Goal: Task Accomplishment & Management: Use online tool/utility

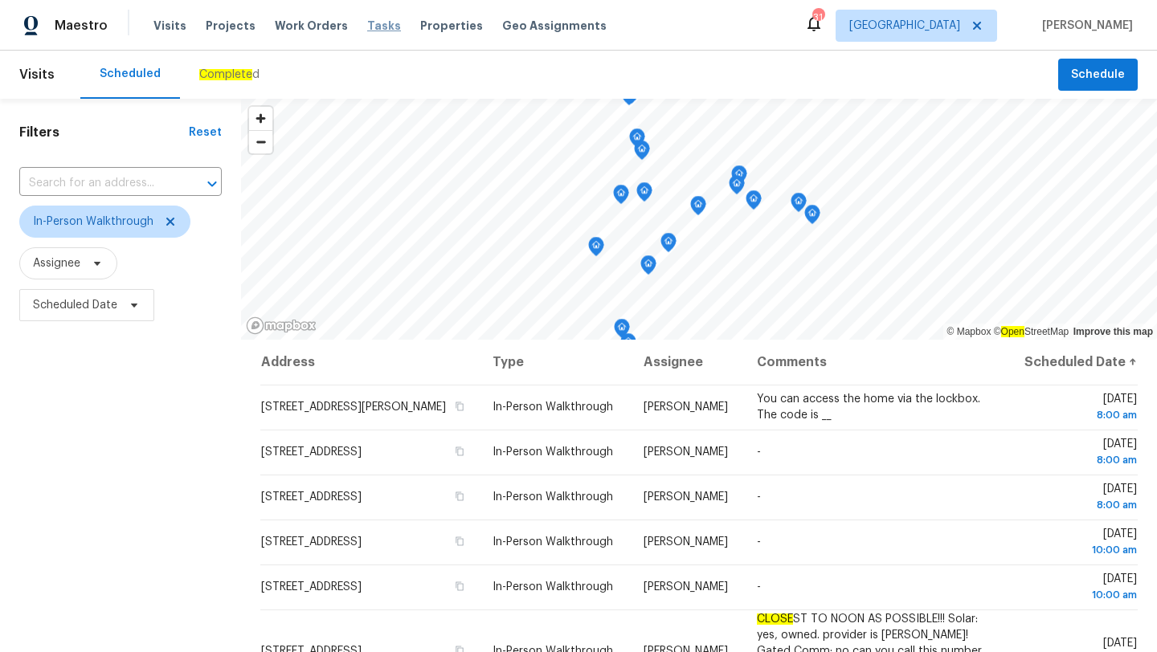
click at [374, 24] on span "Tasks" at bounding box center [384, 25] width 34 height 11
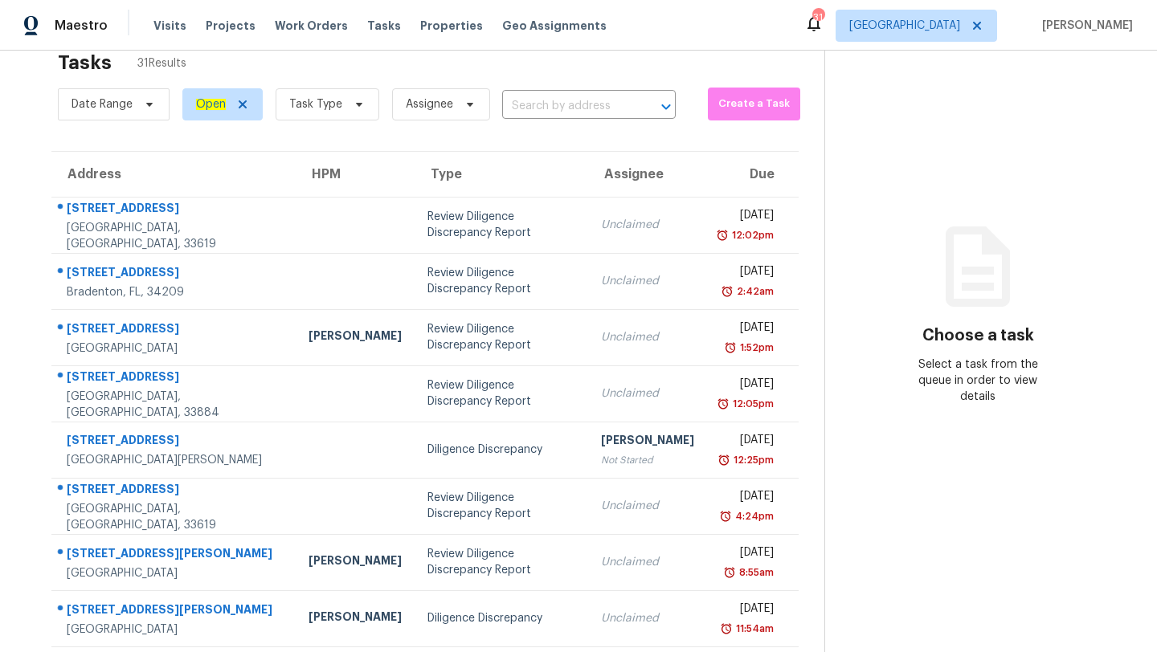
scroll to position [90, 0]
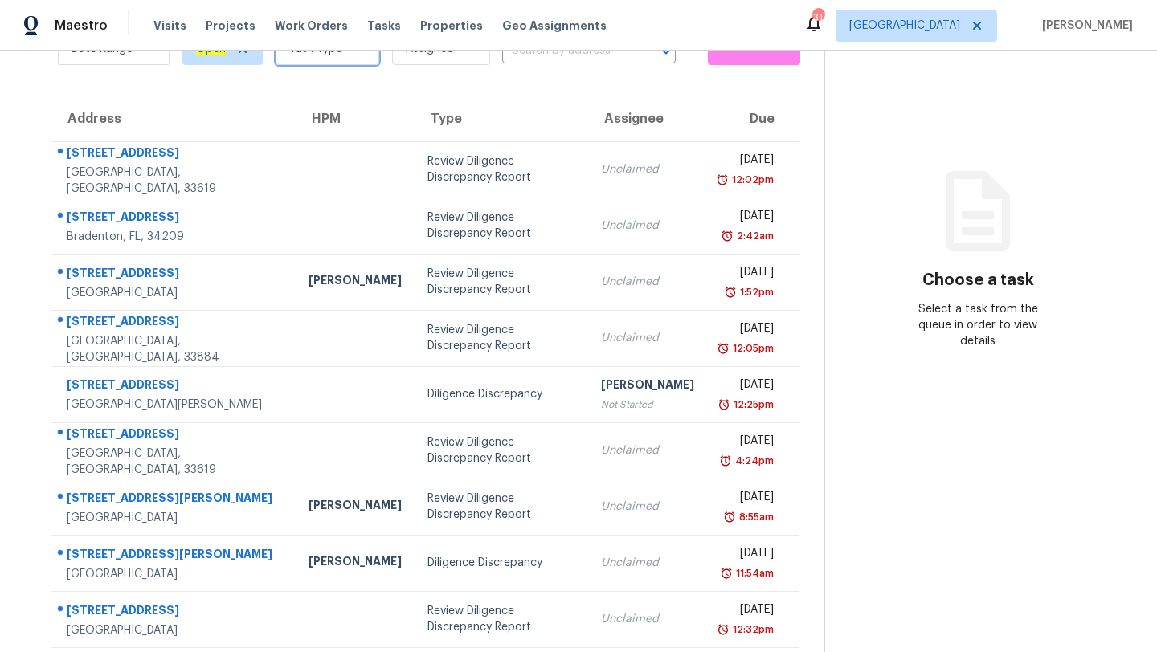
click at [317, 59] on span "Task Type" at bounding box center [328, 49] width 104 height 32
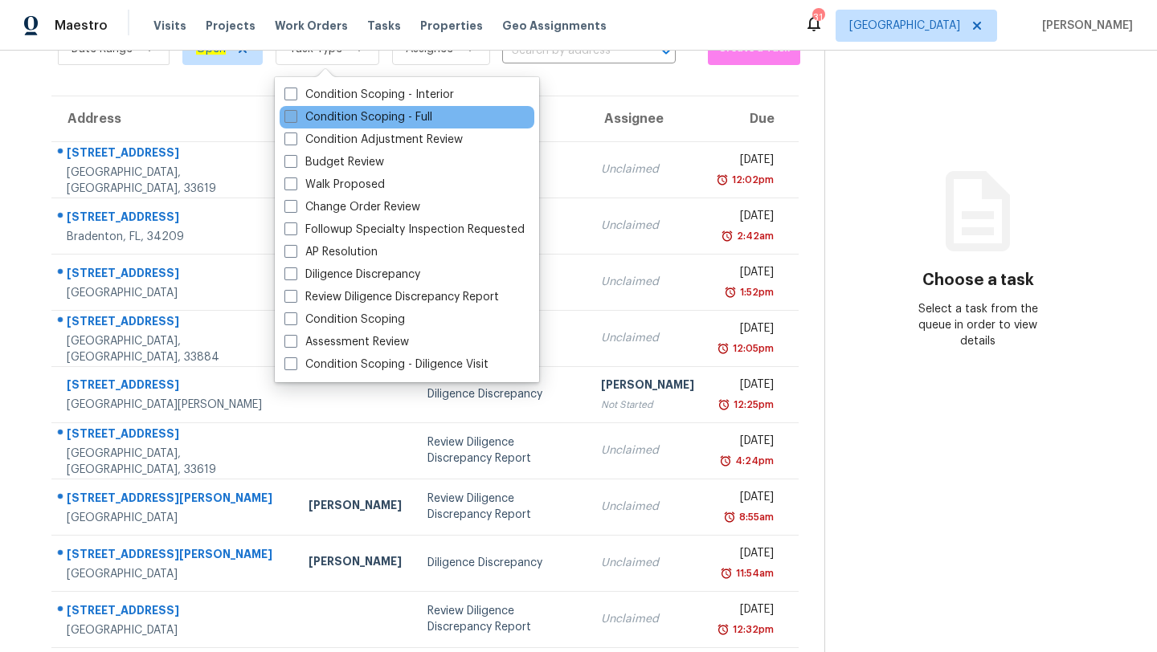
click at [326, 120] on label "Condition Scoping - Full" at bounding box center [358, 117] width 148 height 16
click at [295, 120] on input "Condition Scoping - Full" at bounding box center [289, 114] width 10 height 10
checkbox input "true"
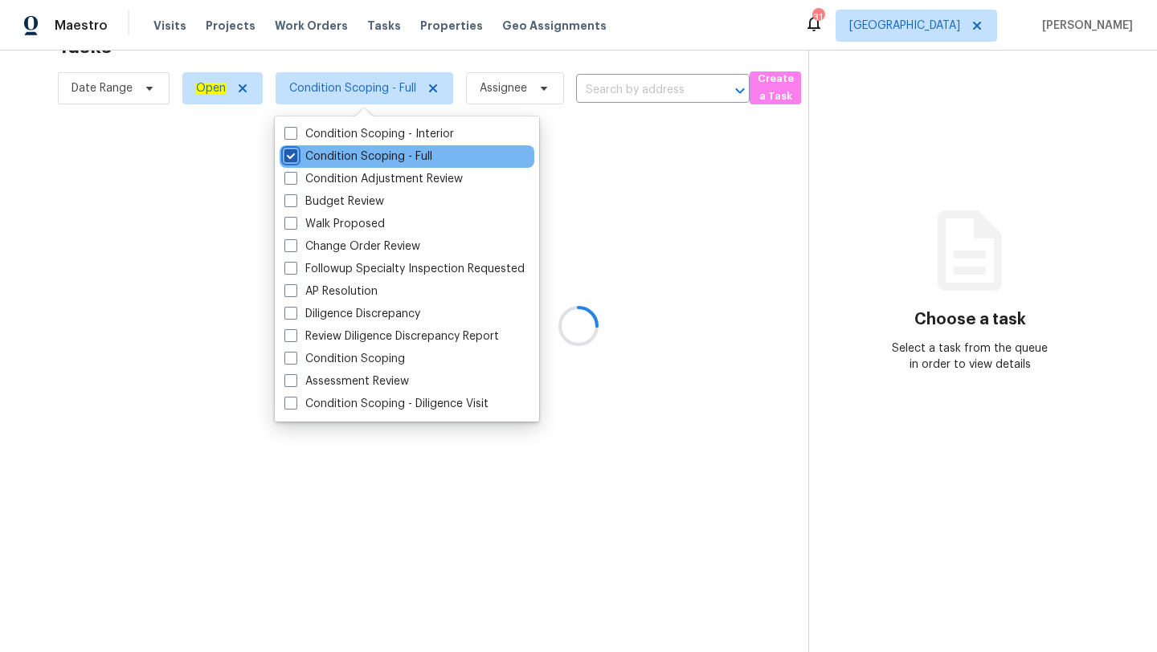
scroll to position [51, 0]
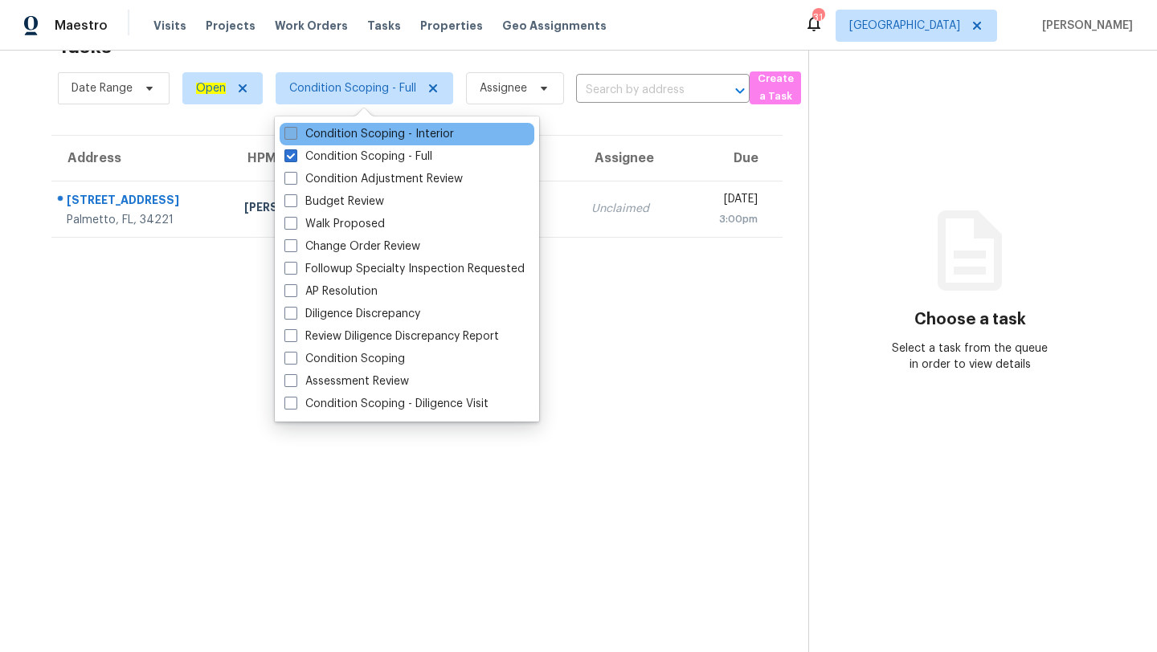
click at [413, 137] on label "Condition Scoping - Interior" at bounding box center [369, 134] width 170 height 16
click at [295, 137] on input "Condition Scoping - Interior" at bounding box center [289, 131] width 10 height 10
checkbox input "true"
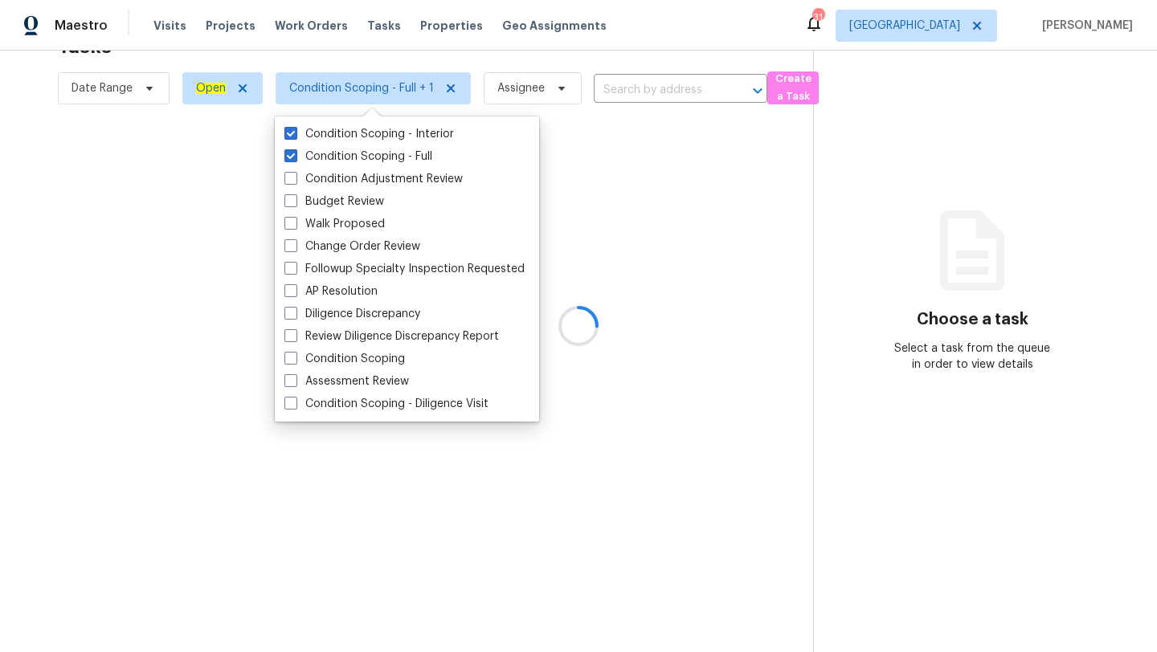
click at [647, 378] on div at bounding box center [578, 326] width 1157 height 652
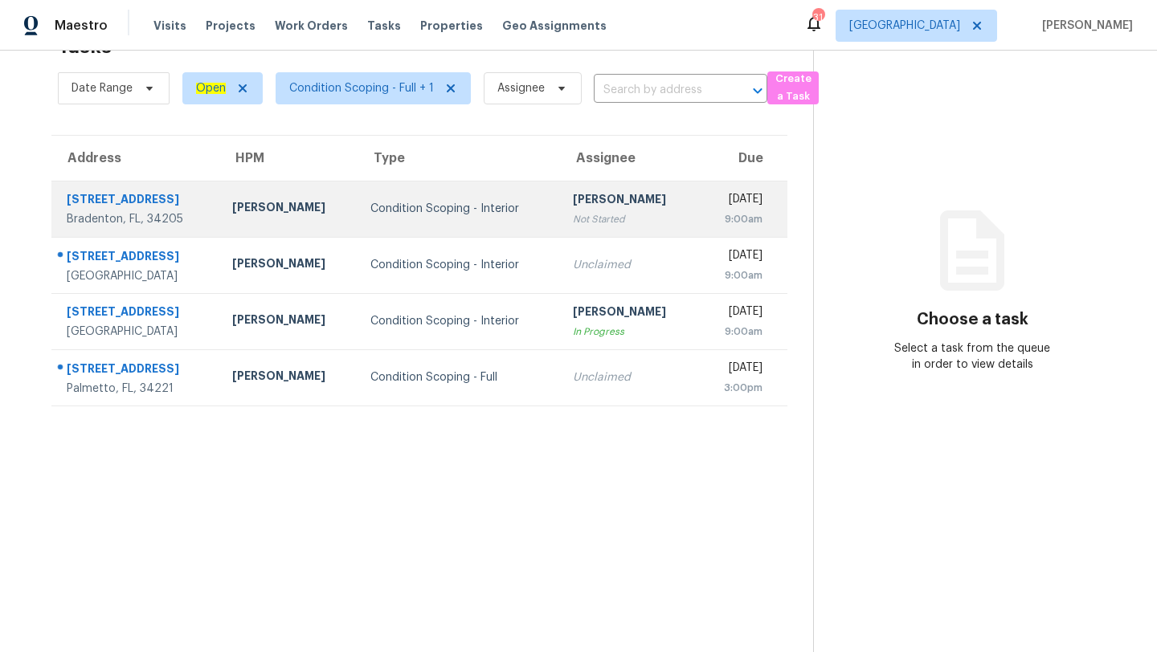
click at [392, 215] on div "Condition Scoping - Interior" at bounding box center [458, 209] width 177 height 16
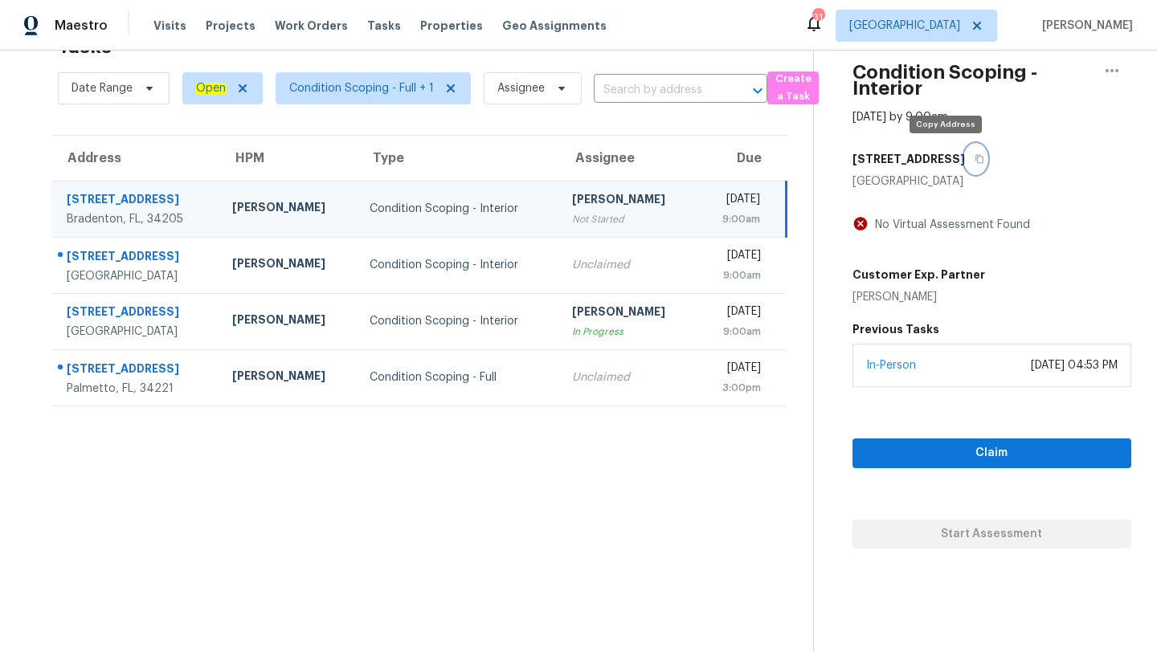
click at [965, 150] on button "button" at bounding box center [976, 159] width 22 height 29
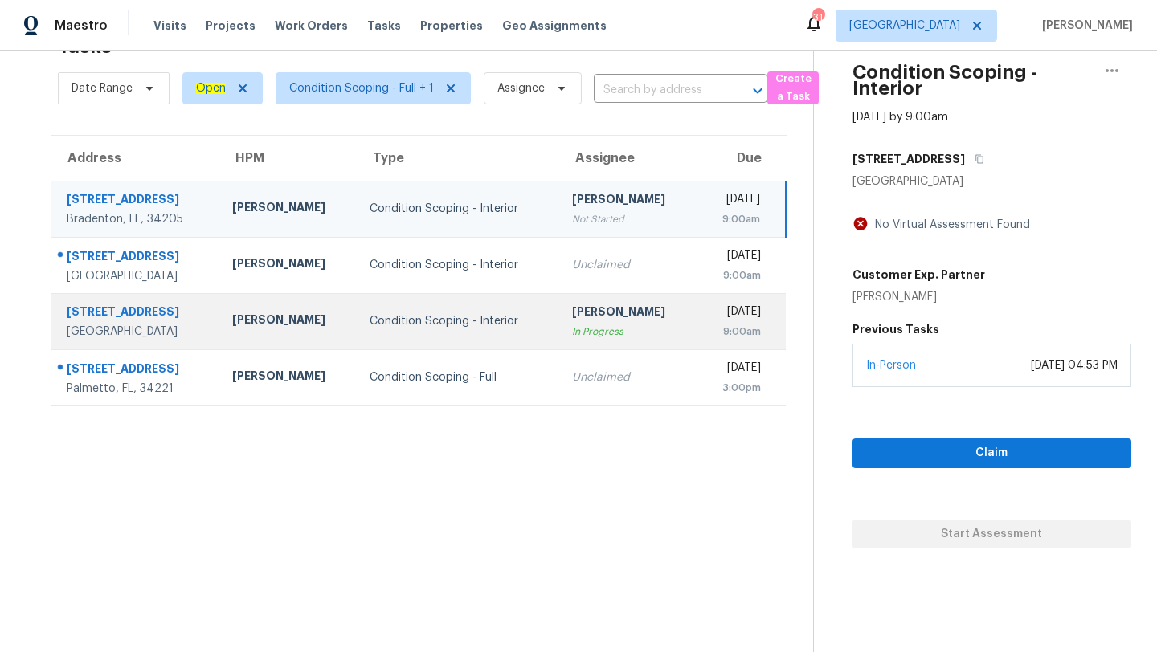
click at [495, 328] on div "Condition Scoping - Interior" at bounding box center [458, 321] width 177 height 16
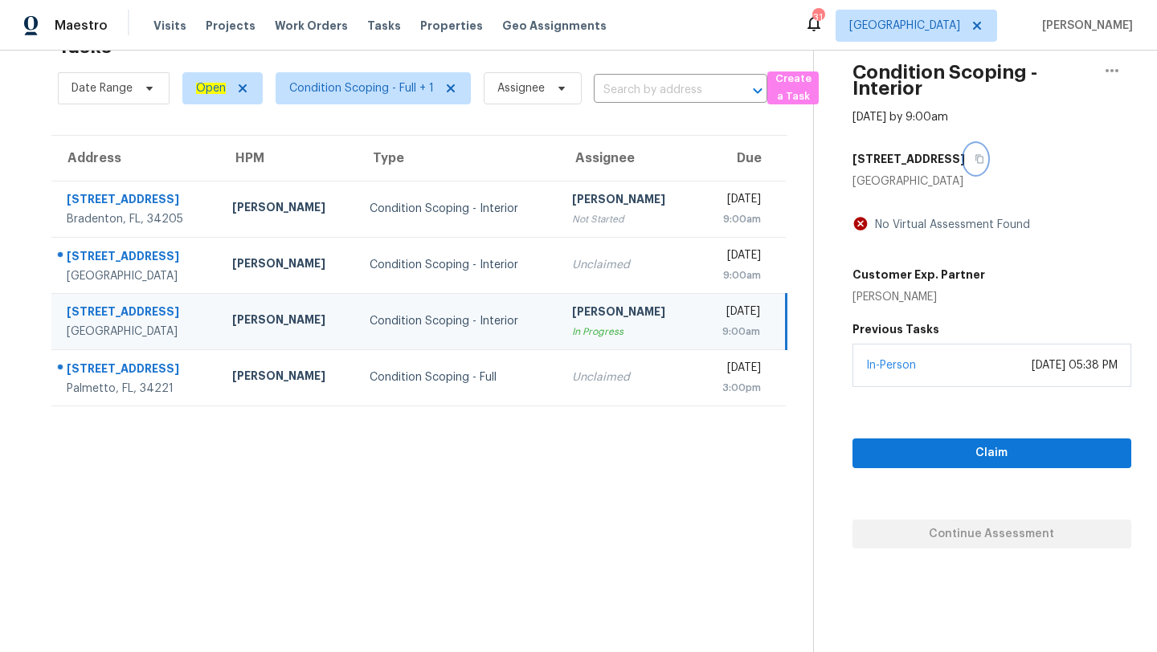
click at [975, 157] on icon "button" at bounding box center [980, 159] width 10 height 10
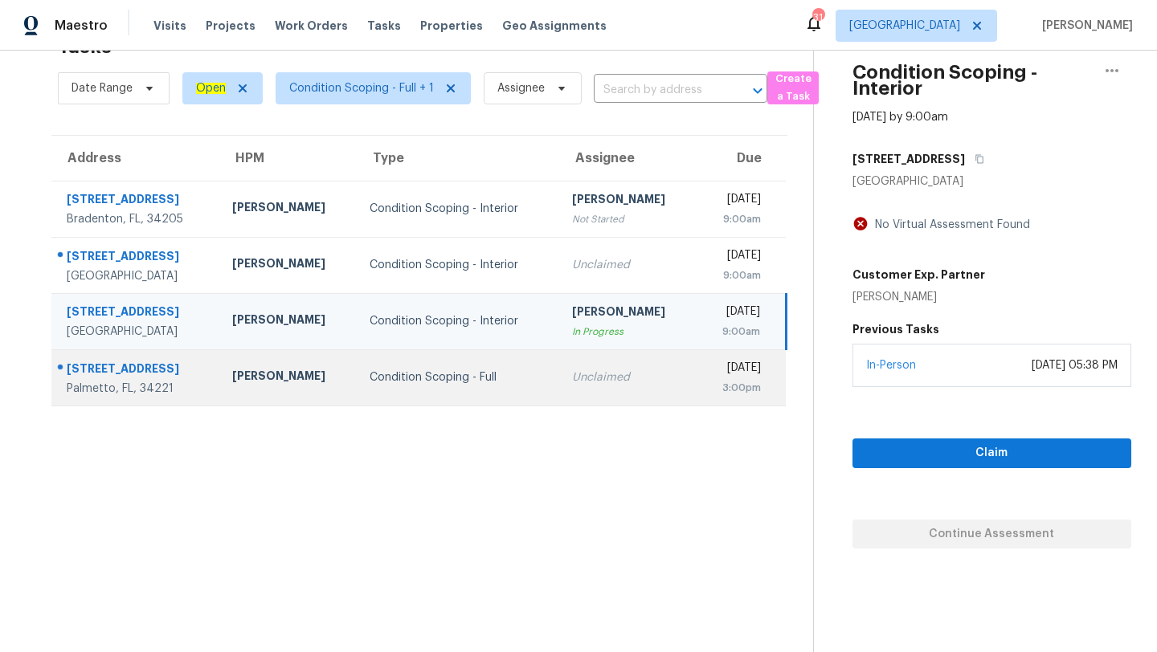
click at [593, 359] on td "Unclaimed" at bounding box center [628, 378] width 138 height 56
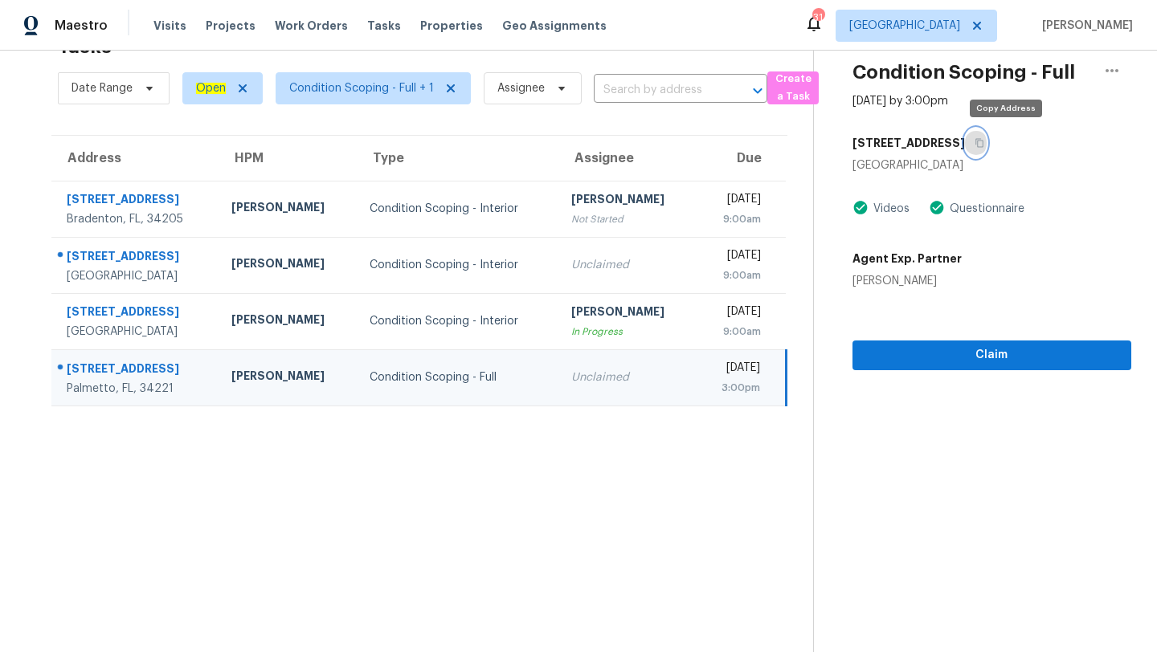
click at [984, 140] on icon "button" at bounding box center [980, 143] width 10 height 10
click at [362, 88] on span "Condition Scoping - Full + 1" at bounding box center [361, 88] width 145 height 16
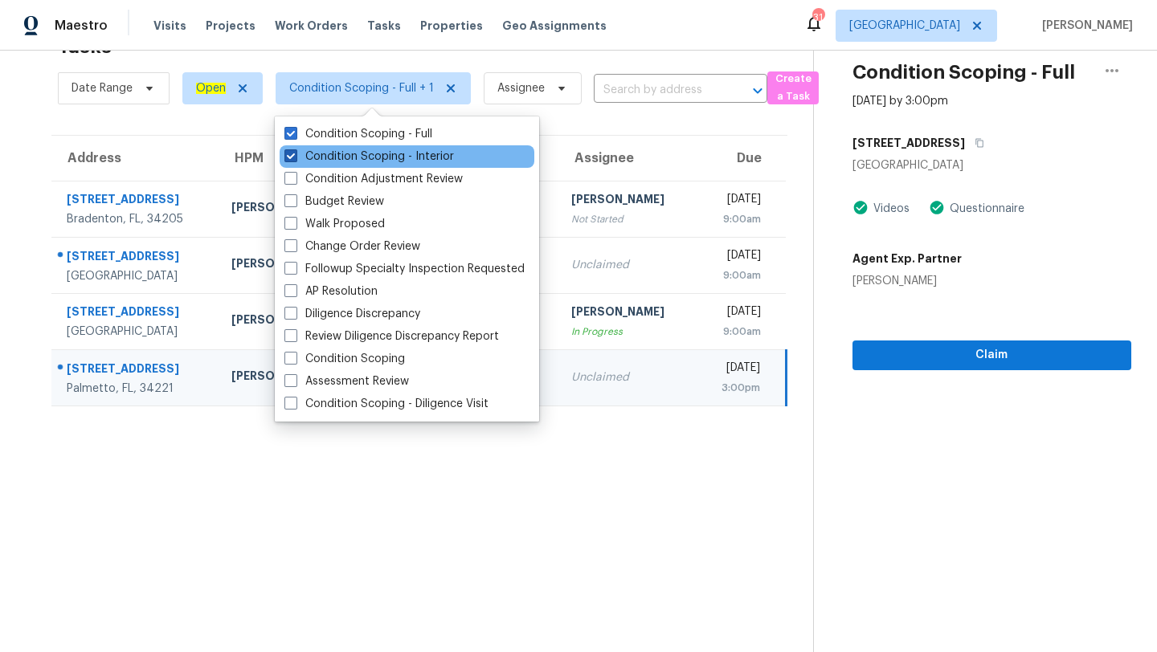
click at [366, 153] on label "Condition Scoping - Interior" at bounding box center [369, 157] width 170 height 16
click at [295, 153] on input "Condition Scoping - Interior" at bounding box center [289, 154] width 10 height 10
checkbox input "false"
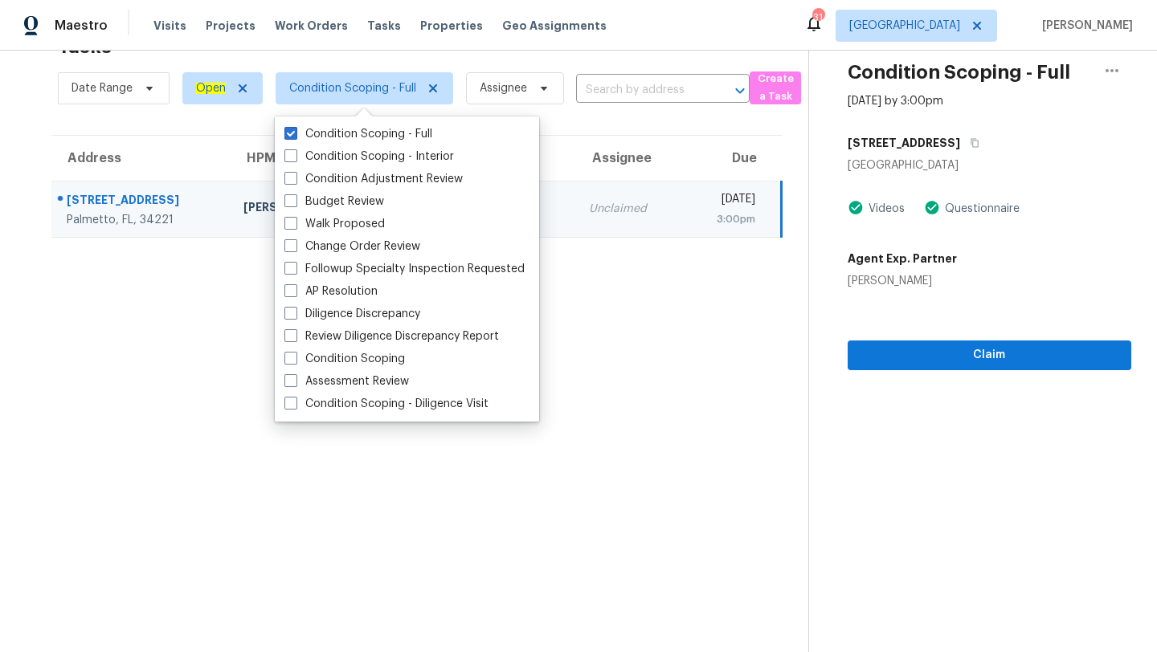
click at [709, 414] on section "Tasks 1 Results Date Range Open Condition Scoping - Full Assignee ​ Create a Ta…" at bounding box center [417, 339] width 783 height 627
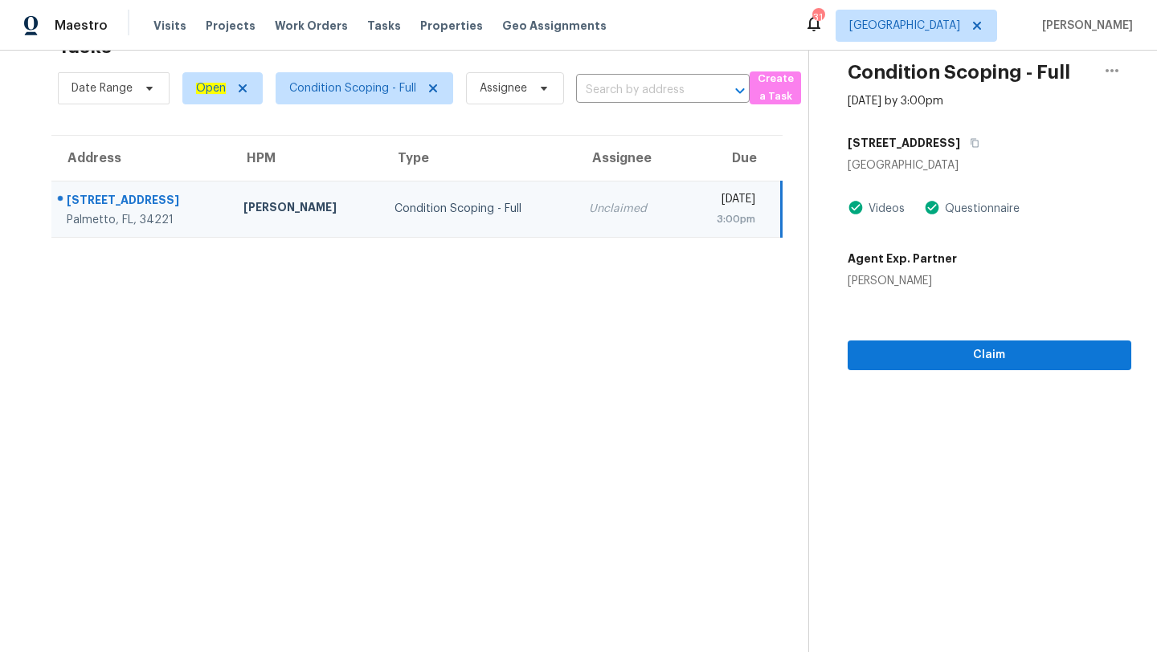
click at [530, 207] on td "Condition Scoping - Full" at bounding box center [479, 209] width 194 height 56
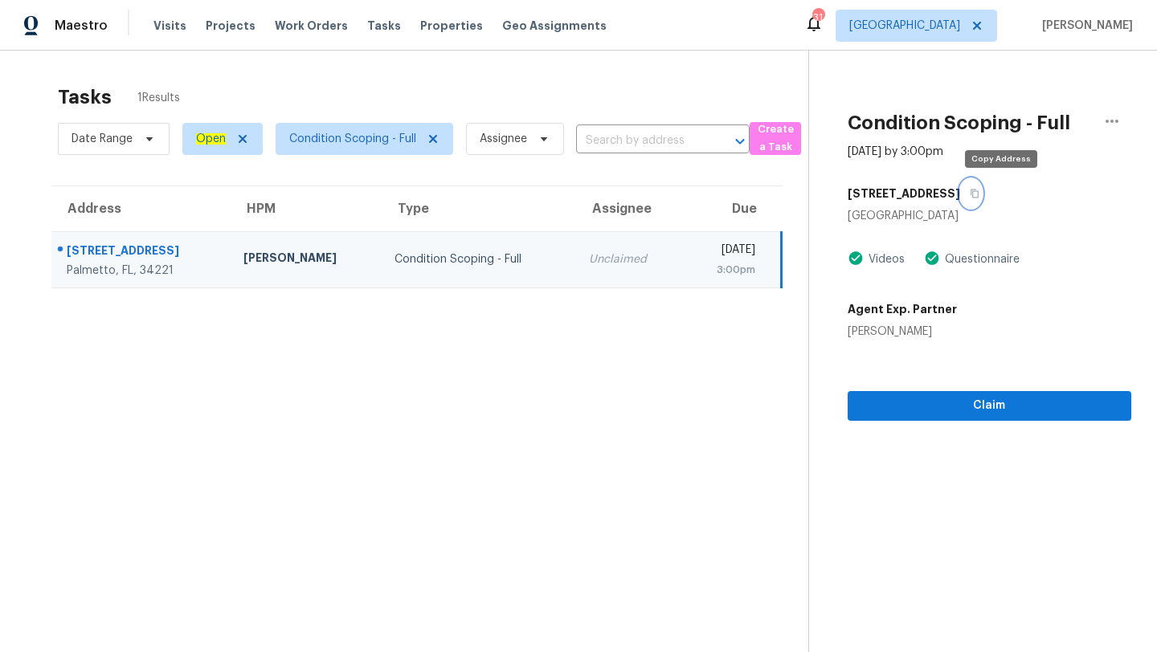
click at [982, 186] on button "button" at bounding box center [971, 193] width 22 height 29
click at [971, 35] on span "[GEOGRAPHIC_DATA]" at bounding box center [917, 26] width 162 height 32
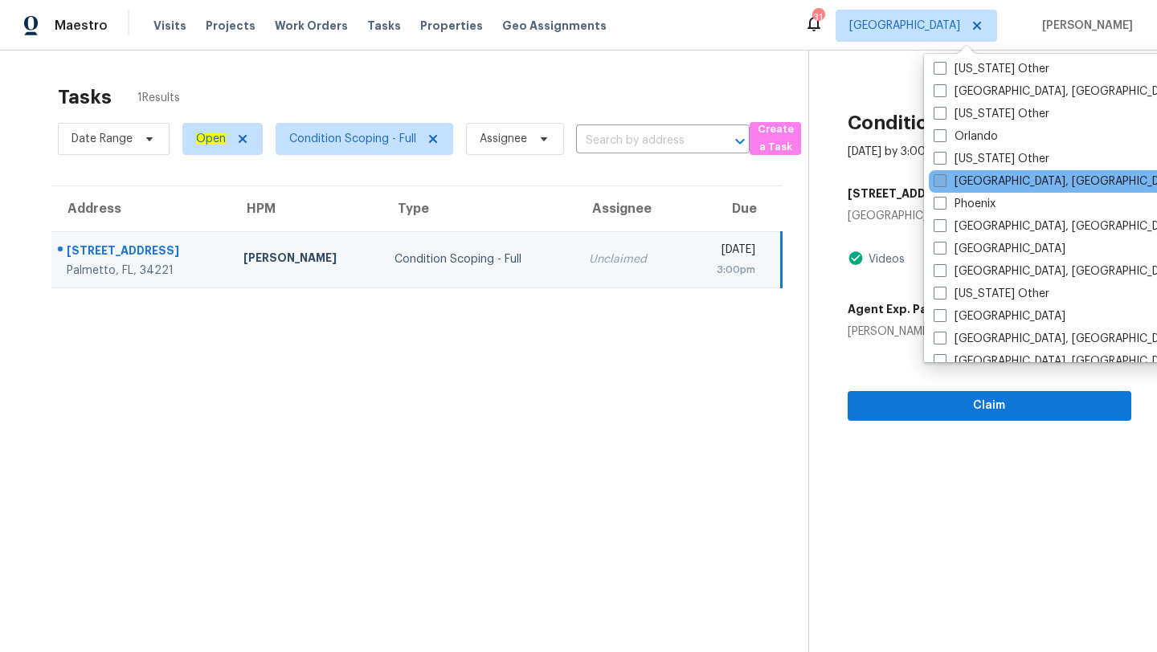
scroll to position [1798, 0]
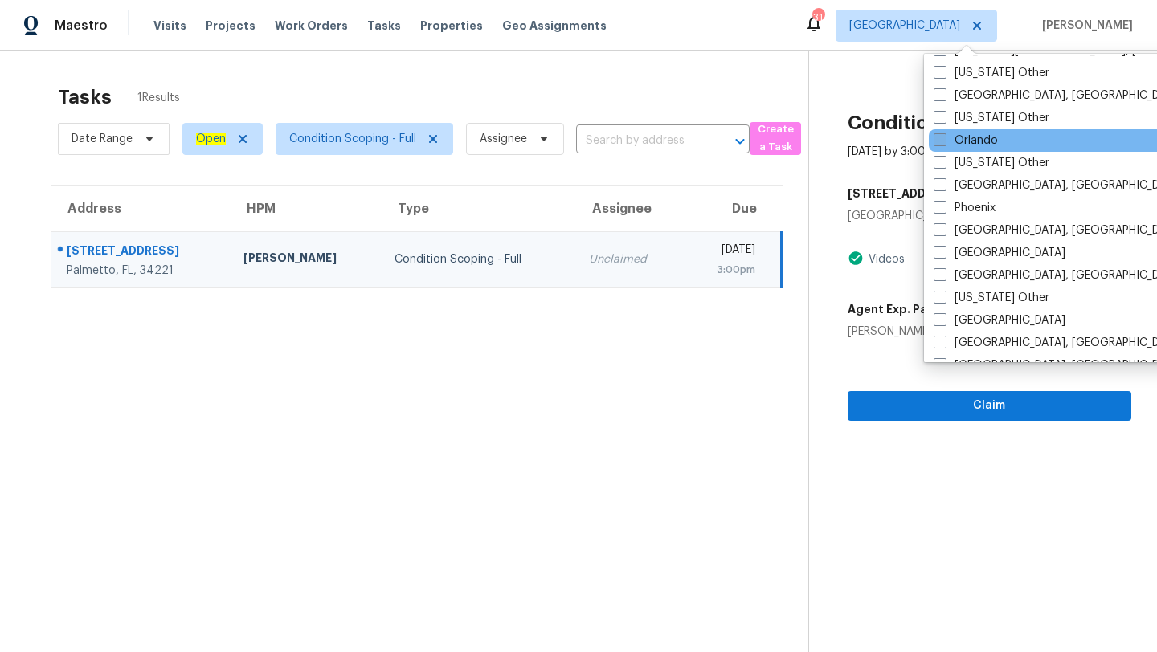
click at [963, 140] on label "Orlando" at bounding box center [966, 141] width 64 height 16
click at [944, 140] on input "Orlando" at bounding box center [939, 138] width 10 height 10
checkbox input "true"
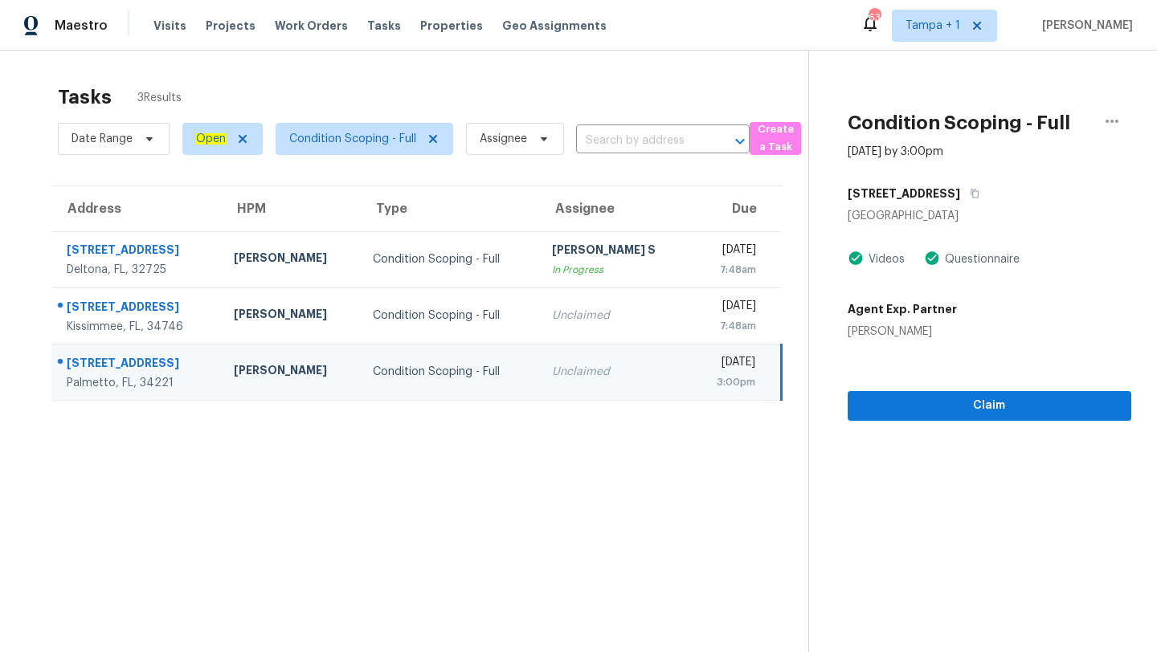
click at [552, 474] on section "Tasks 3 Results Date Range Open Condition Scoping - Full Assignee ​ Create a Ta…" at bounding box center [417, 389] width 783 height 627
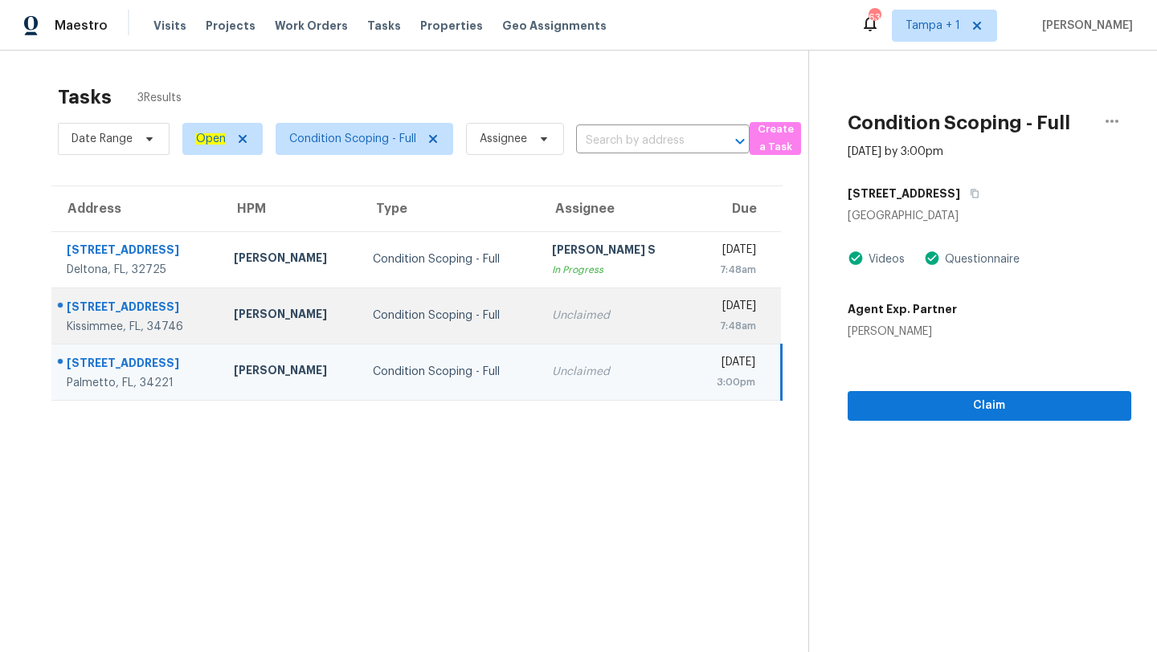
click at [539, 306] on td "Unclaimed" at bounding box center [615, 316] width 152 height 56
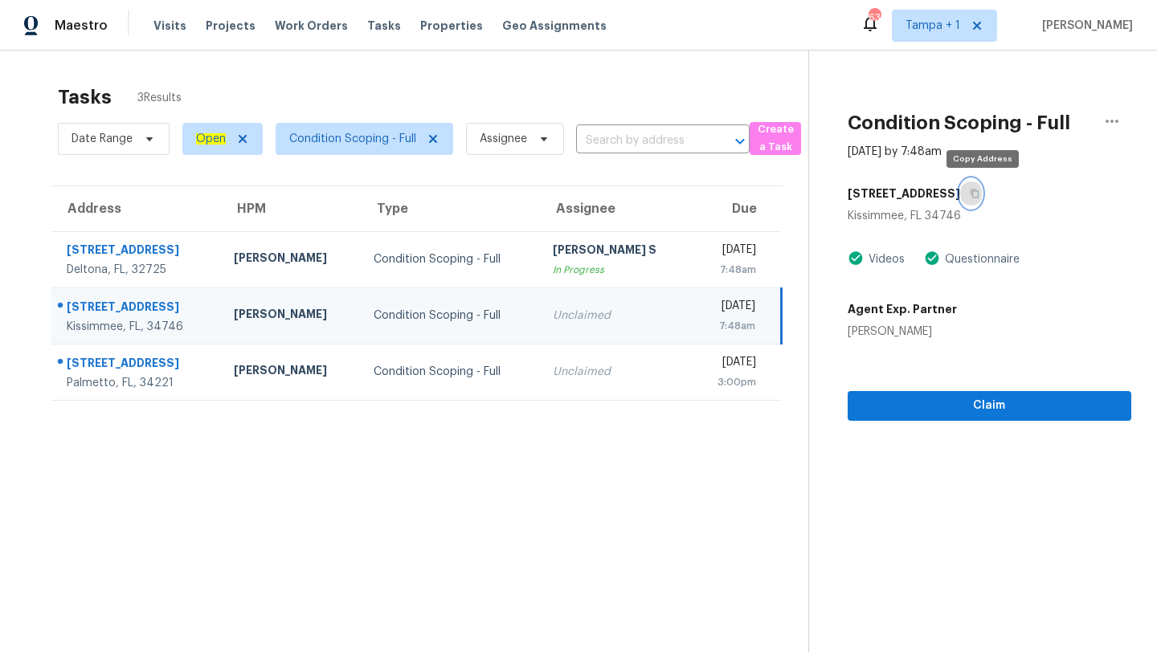
click at [980, 189] on icon "button" at bounding box center [975, 194] width 10 height 10
click at [928, 36] on span "Tampa + 1" at bounding box center [944, 26] width 105 height 32
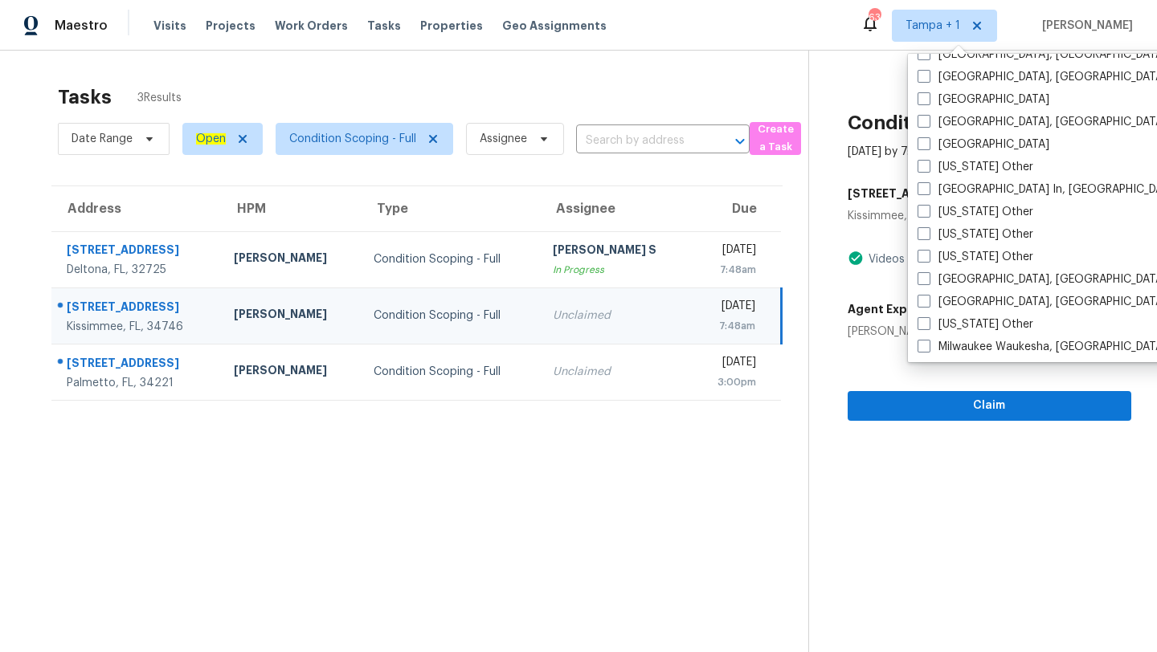
scroll to position [1215, 0]
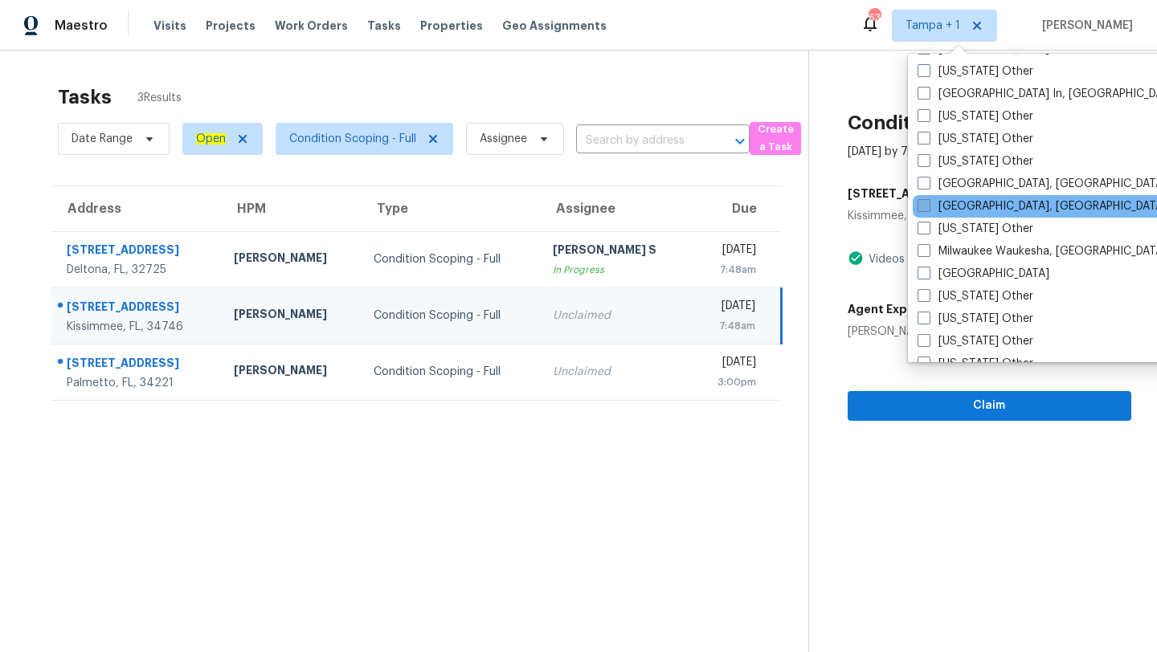
click at [970, 211] on label "[GEOGRAPHIC_DATA], [GEOGRAPHIC_DATA]" at bounding box center [1042, 206] width 249 height 16
click at [928, 209] on input "[GEOGRAPHIC_DATA], [GEOGRAPHIC_DATA]" at bounding box center [923, 203] width 10 height 10
checkbox input "true"
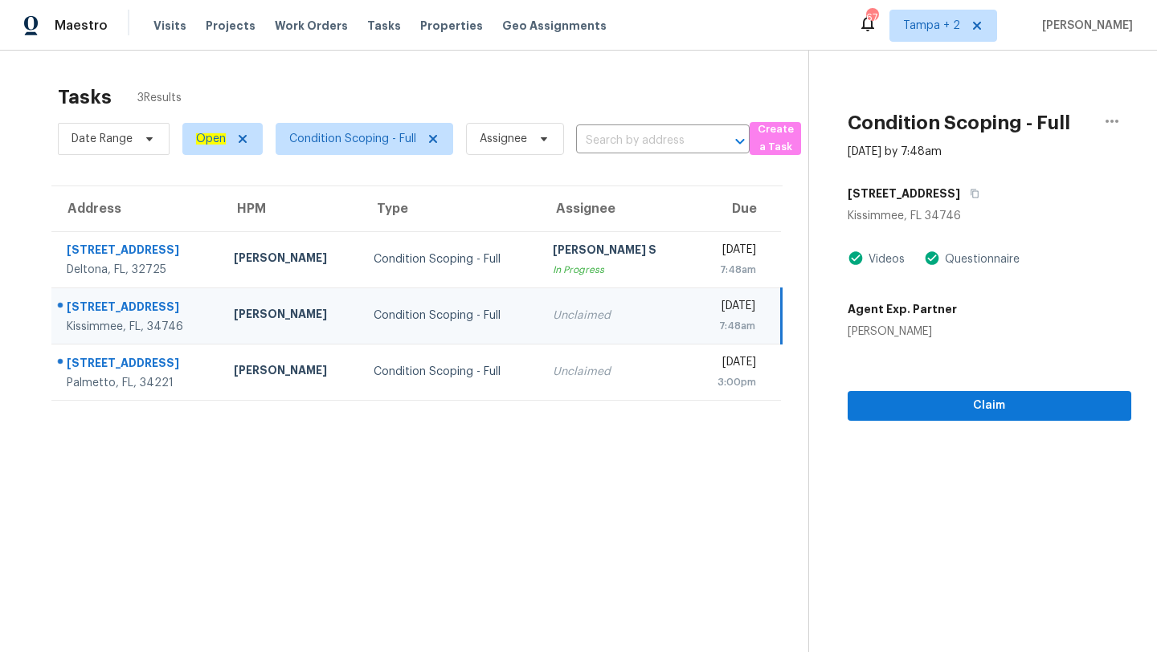
click at [482, 92] on div "Tasks 3 Results" at bounding box center [433, 97] width 751 height 42
click at [471, 325] on td "Condition Scoping - Full" at bounding box center [450, 316] width 179 height 56
click at [927, 31] on span "Tampa + 2" at bounding box center [931, 26] width 57 height 16
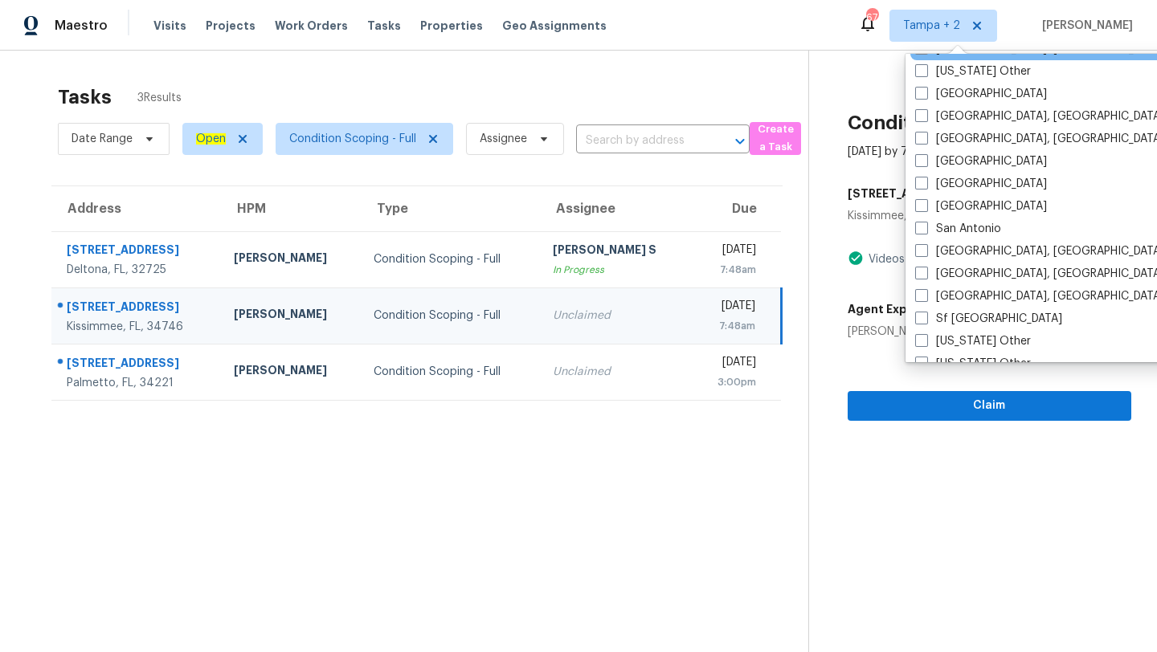
scroll to position [1982, 0]
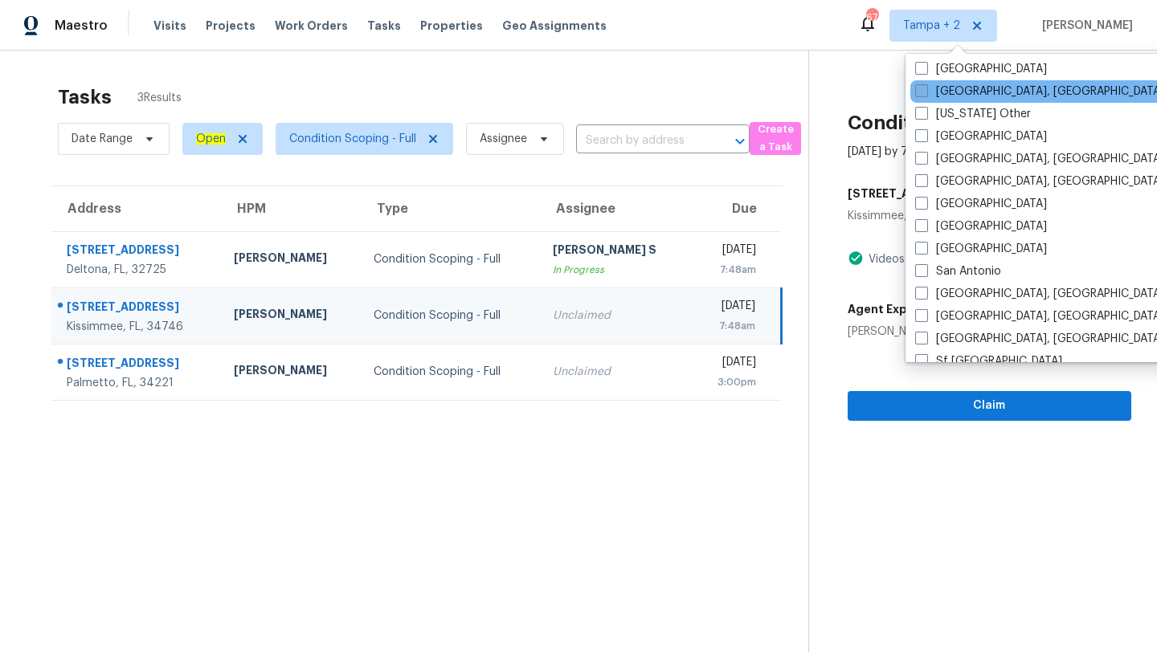
click at [980, 283] on div "[GEOGRAPHIC_DATA], [GEOGRAPHIC_DATA]" at bounding box center [1072, 294] width 324 height 22
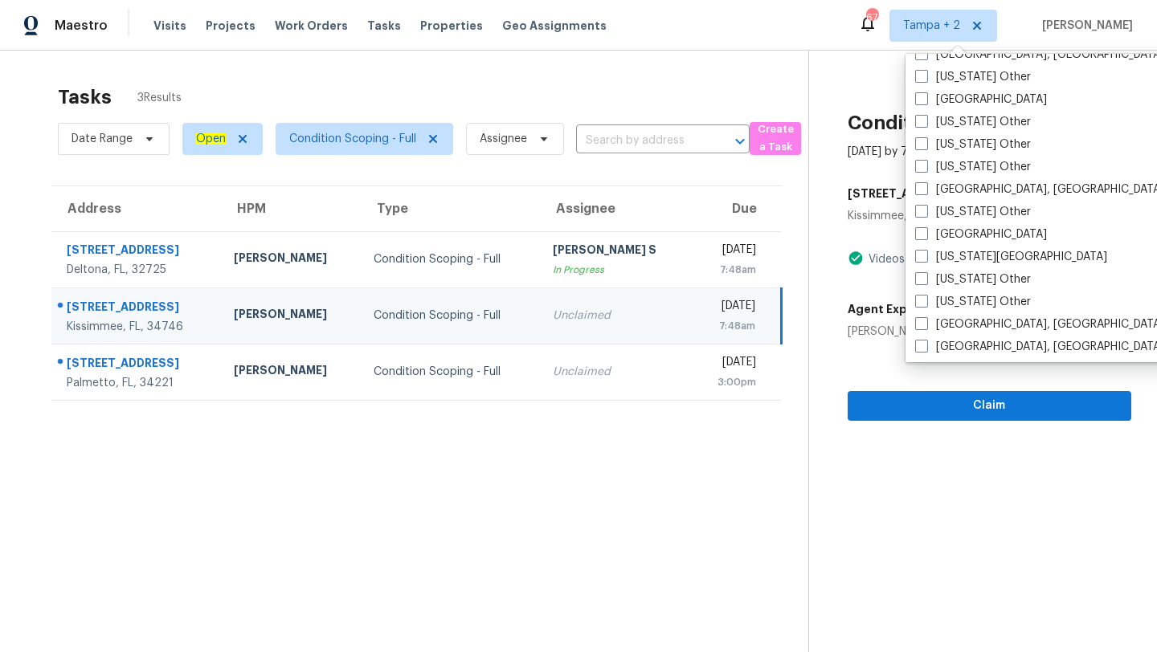
scroll to position [866, 0]
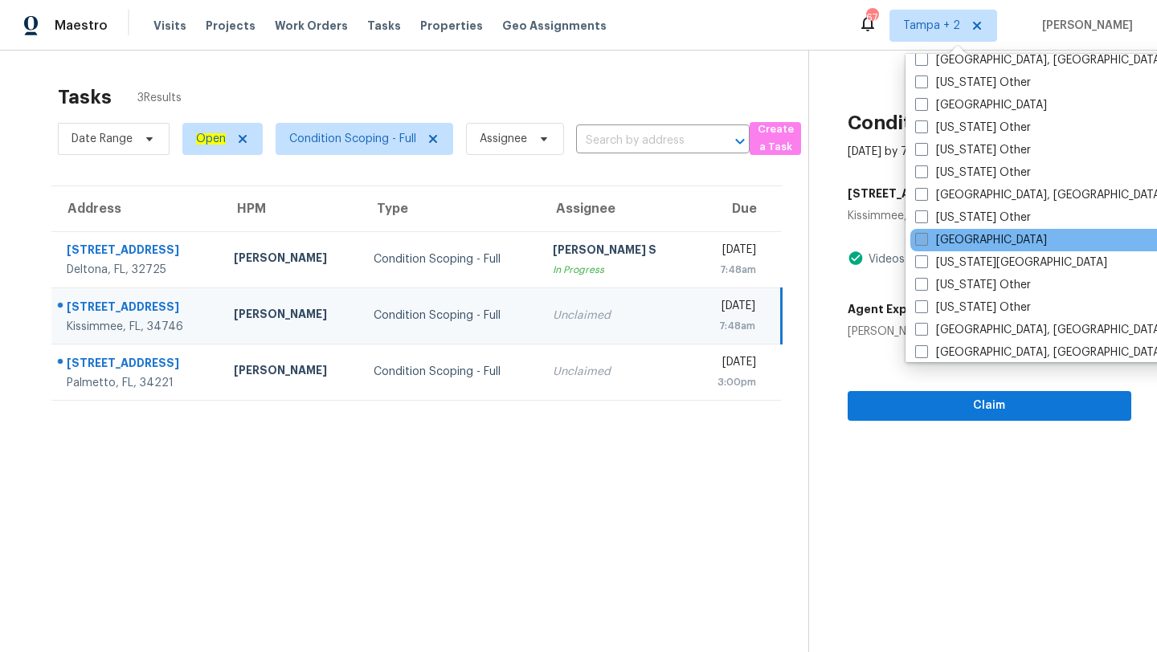
click at [939, 238] on label "[GEOGRAPHIC_DATA]" at bounding box center [981, 240] width 132 height 16
click at [926, 238] on input "[GEOGRAPHIC_DATA]" at bounding box center [920, 237] width 10 height 10
checkbox input "true"
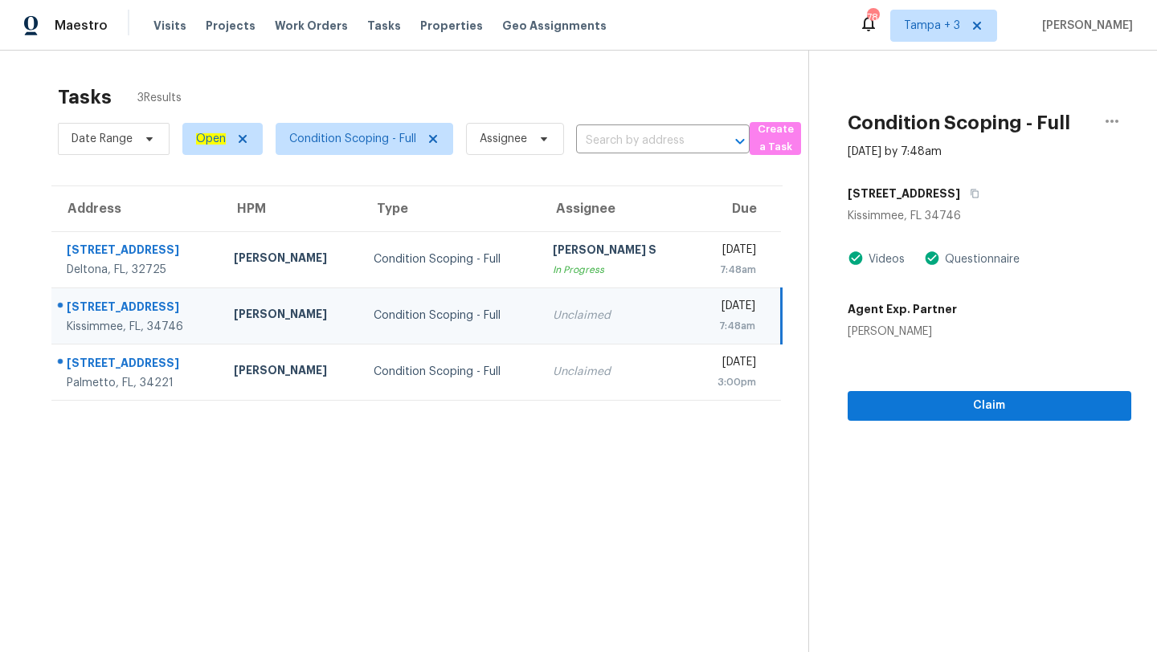
click at [508, 100] on div "Tasks 3 Results" at bounding box center [433, 97] width 751 height 42
click at [160, 31] on span "Visits" at bounding box center [169, 26] width 33 height 16
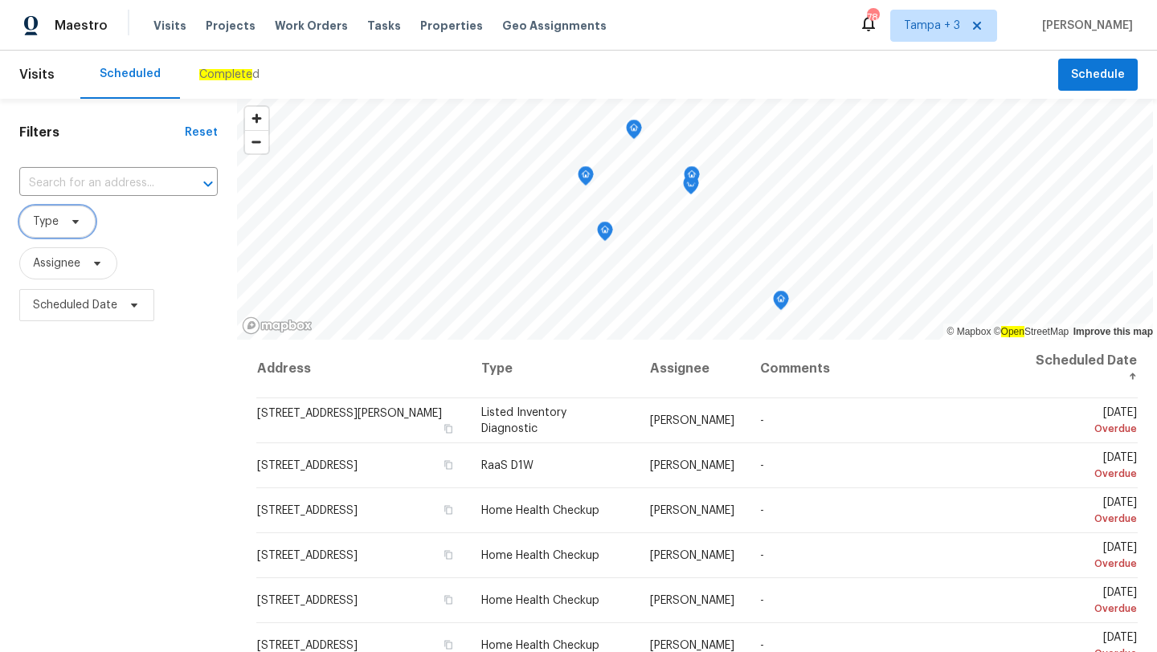
click at [54, 226] on span "Type" at bounding box center [46, 222] width 26 height 16
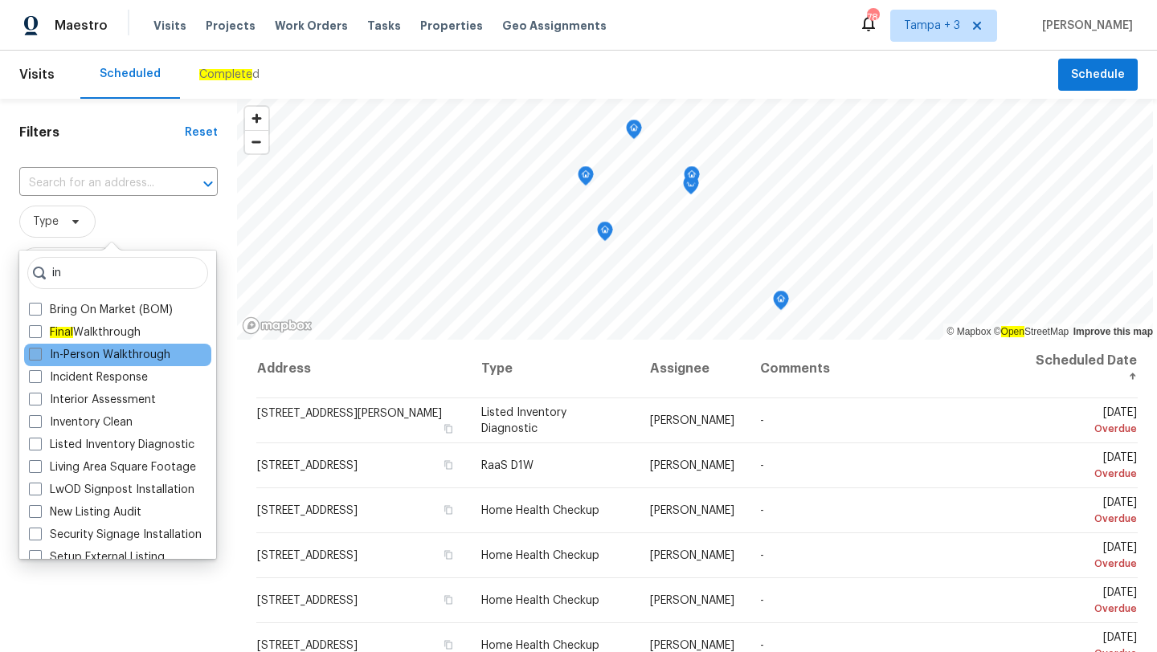
type input "in"
click at [153, 360] on label "In-Person Walkthrough" at bounding box center [99, 355] width 141 height 16
click at [39, 358] on input "In-Person Walkthrough" at bounding box center [34, 352] width 10 height 10
checkbox input "true"
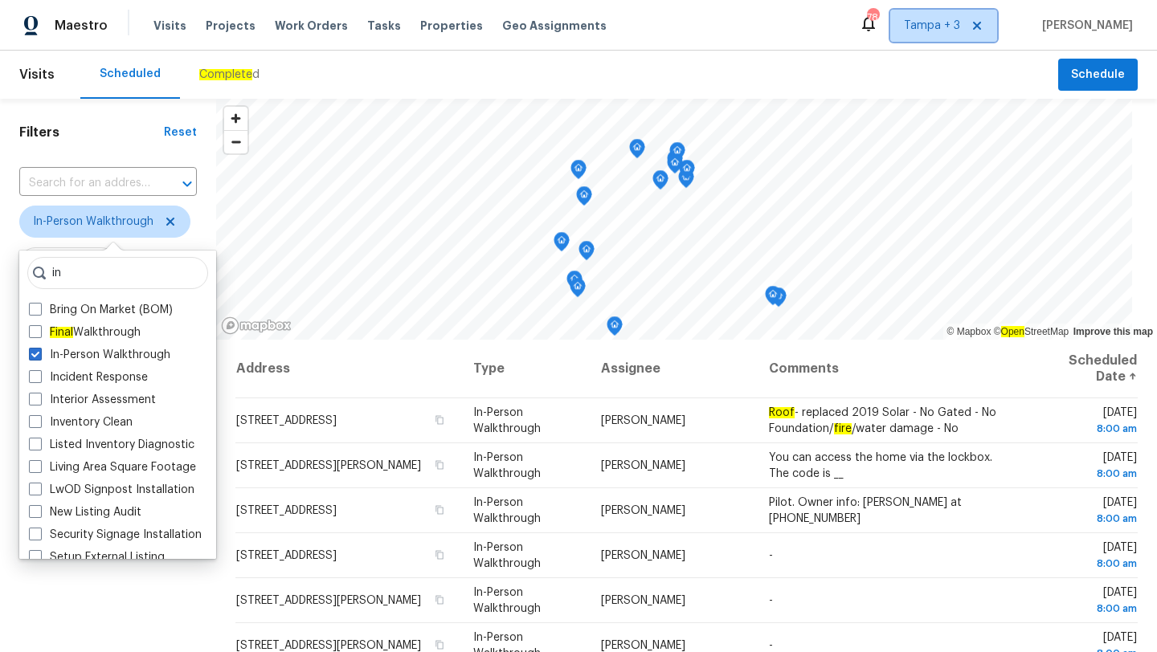
click at [945, 29] on span "Tampa + 3" at bounding box center [932, 26] width 56 height 16
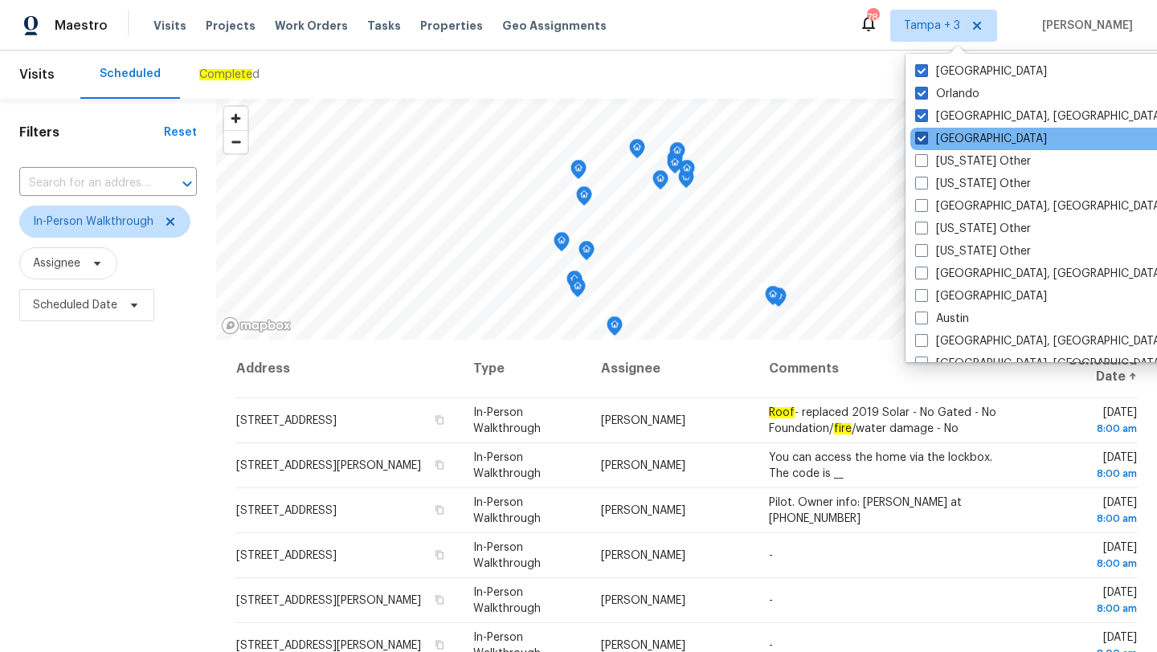
click at [959, 137] on label "[GEOGRAPHIC_DATA]" at bounding box center [981, 139] width 132 height 16
click at [926, 137] on input "[GEOGRAPHIC_DATA]" at bounding box center [920, 136] width 10 height 10
checkbox input "false"
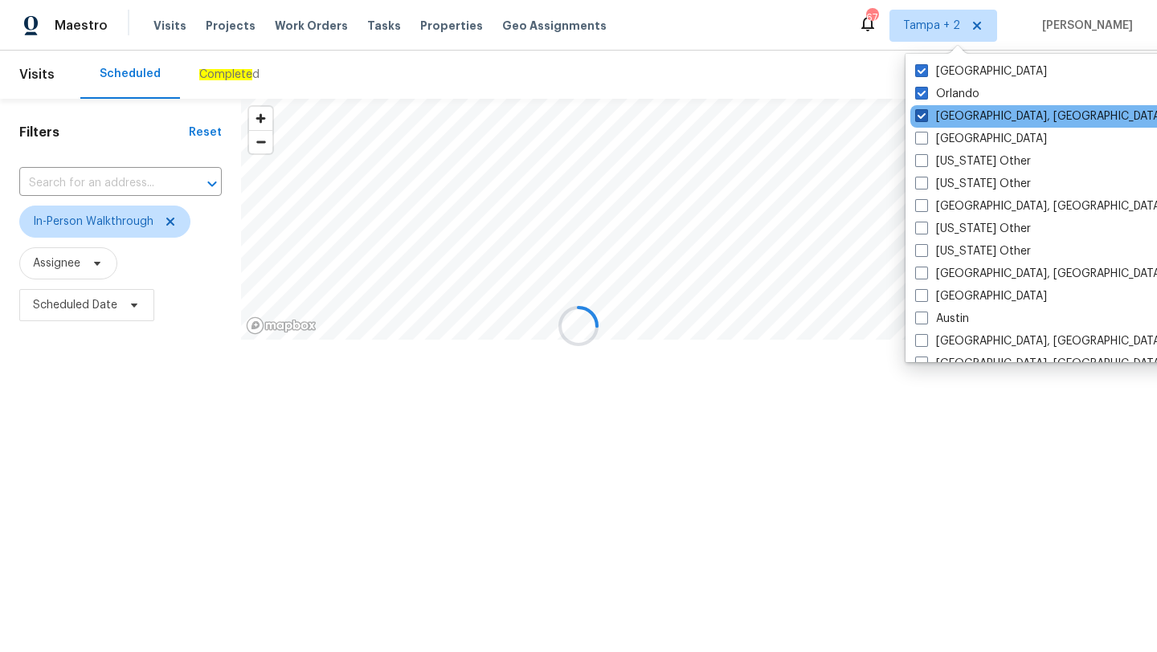
click at [960, 114] on label "[GEOGRAPHIC_DATA], [GEOGRAPHIC_DATA]" at bounding box center [1039, 116] width 249 height 16
click at [926, 114] on input "[GEOGRAPHIC_DATA], [GEOGRAPHIC_DATA]" at bounding box center [920, 113] width 10 height 10
checkbox input "false"
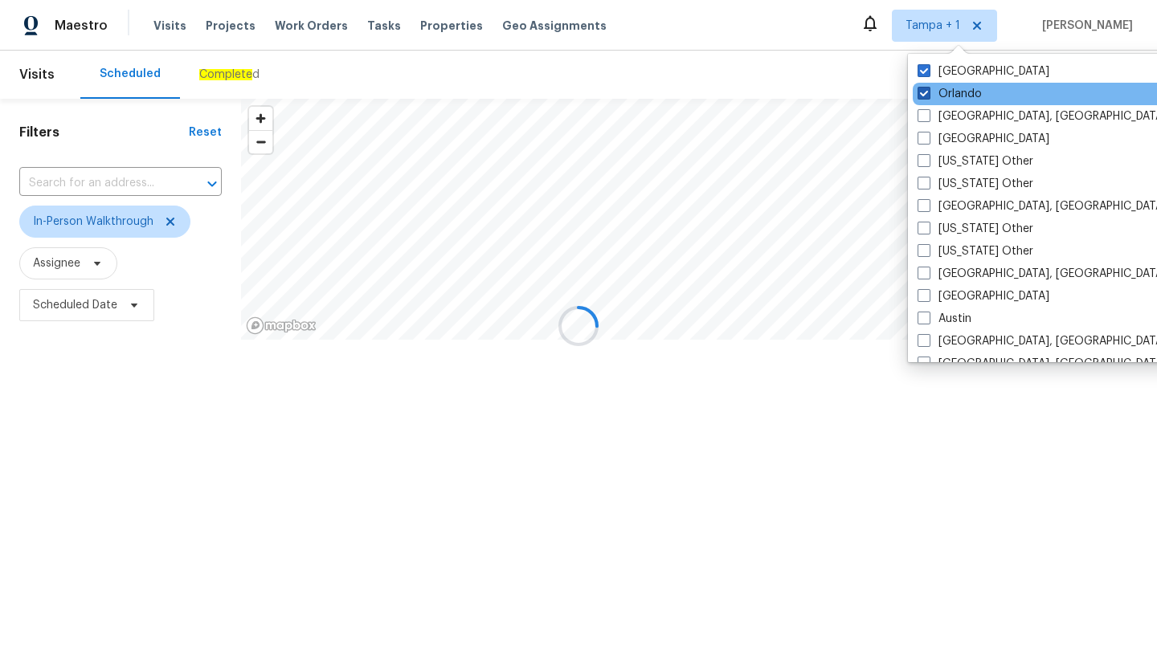
click at [953, 92] on label "Orlando" at bounding box center [950, 94] width 64 height 16
click at [928, 92] on input "Orlando" at bounding box center [923, 91] width 10 height 10
checkbox input "false"
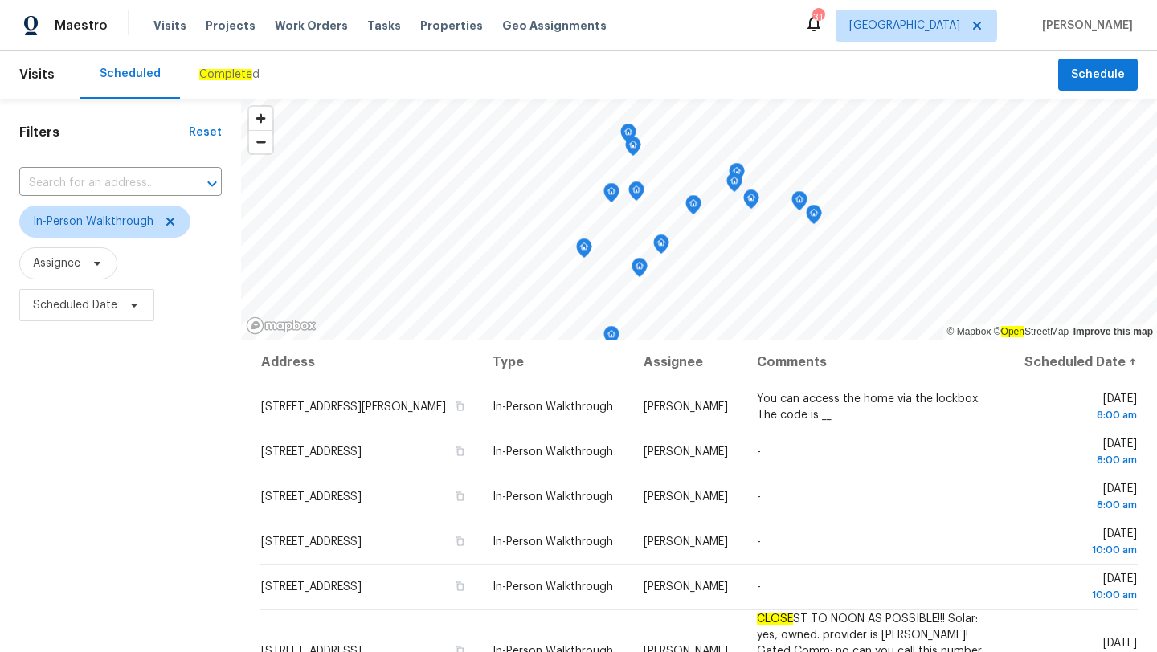
click at [519, 64] on div "Scheduled Complete d" at bounding box center [569, 75] width 978 height 48
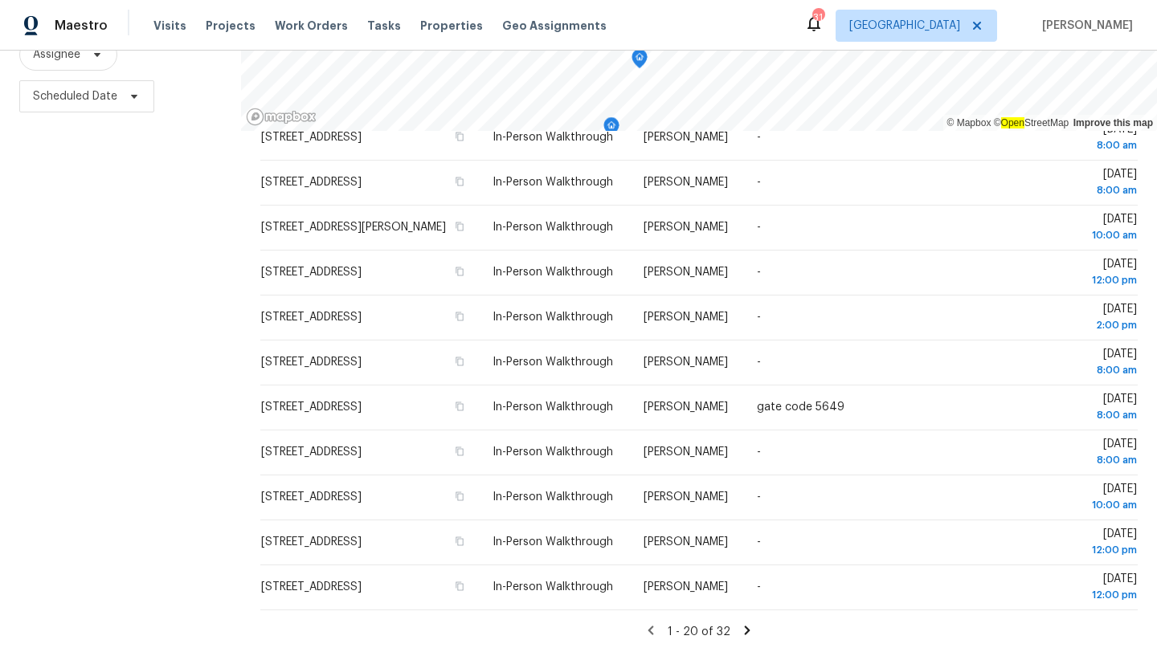
scroll to position [538, 0]
click at [745, 616] on icon at bounding box center [748, 630] width 6 height 9
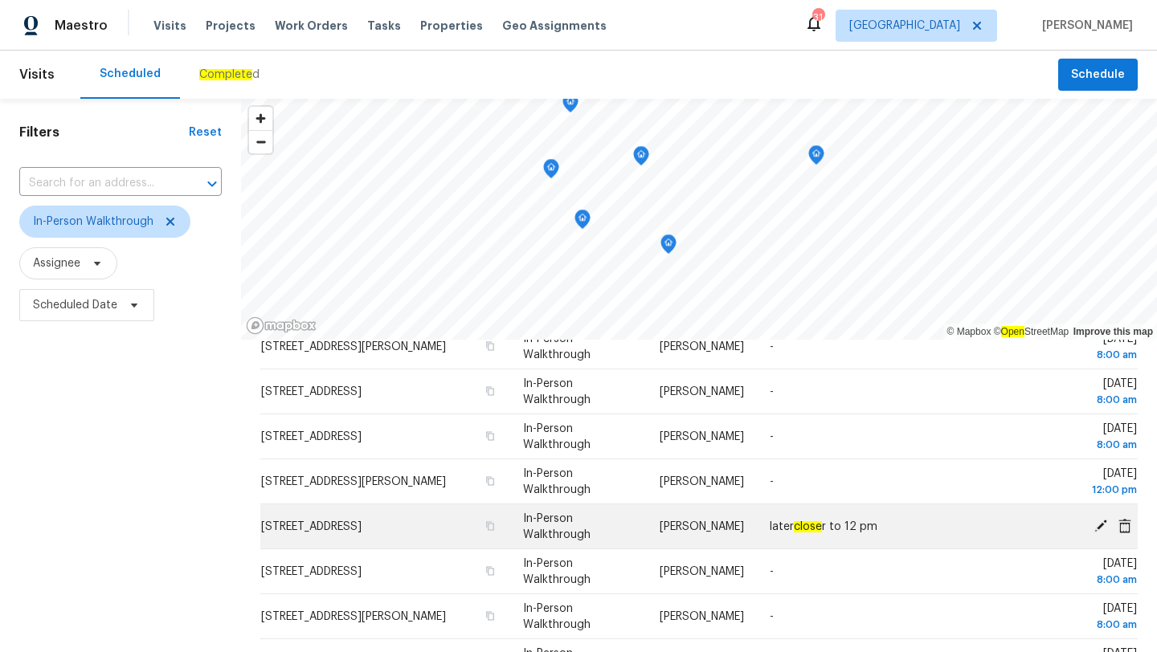
scroll to position [209, 0]
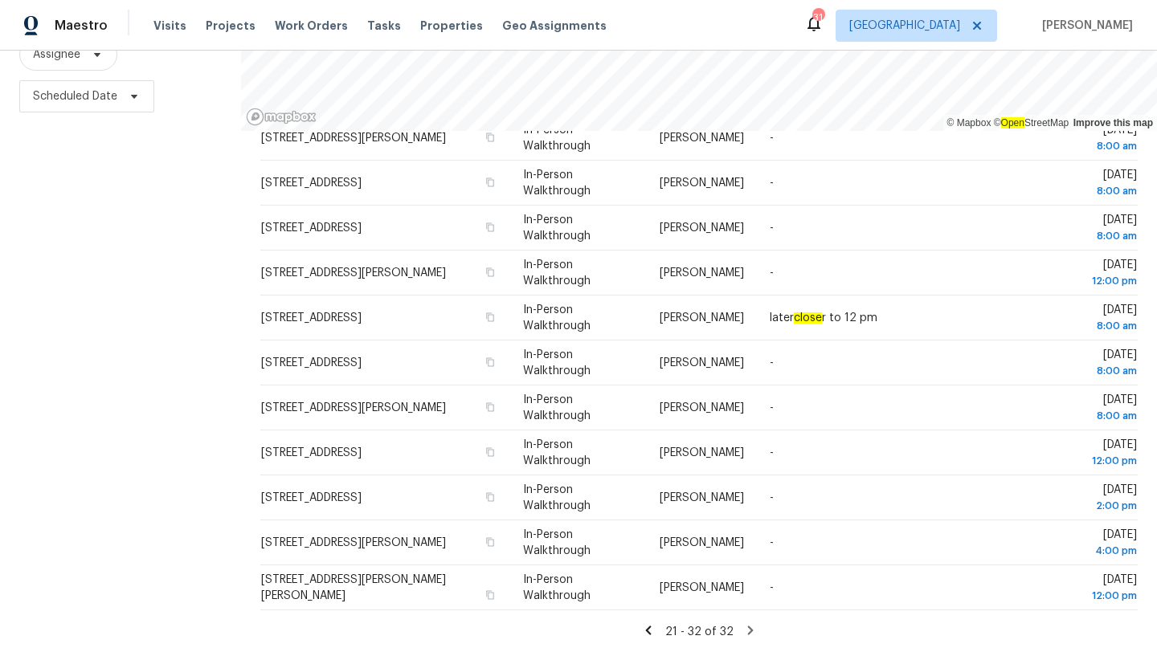
click at [652, 616] on icon at bounding box center [648, 631] width 14 height 14
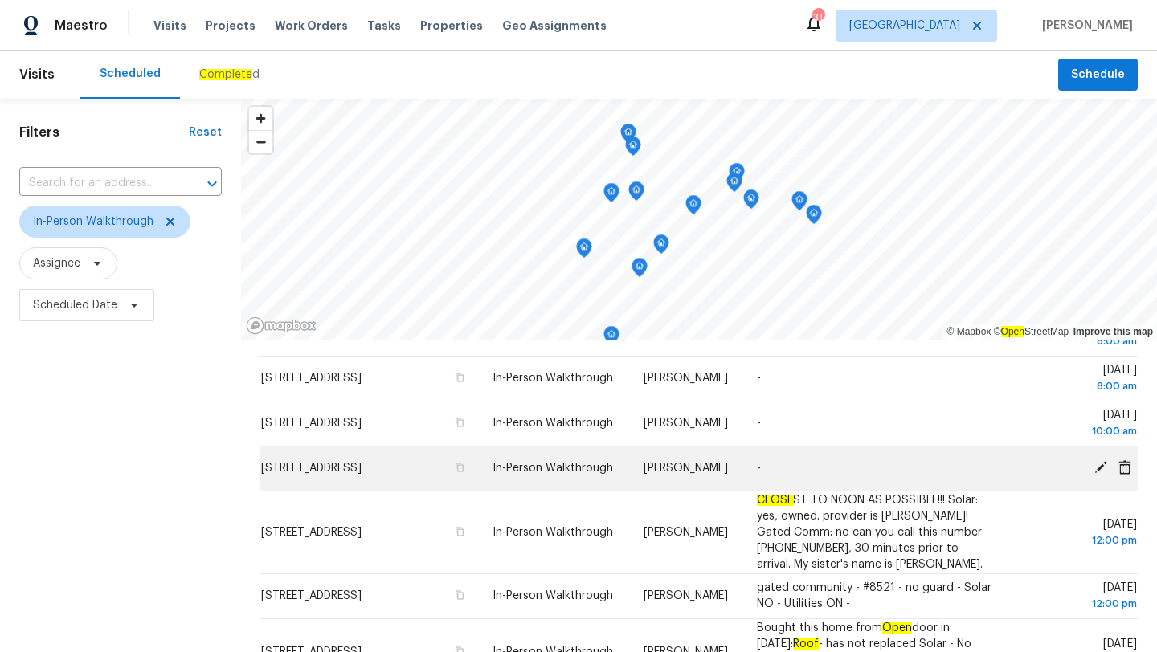
scroll to position [0, 0]
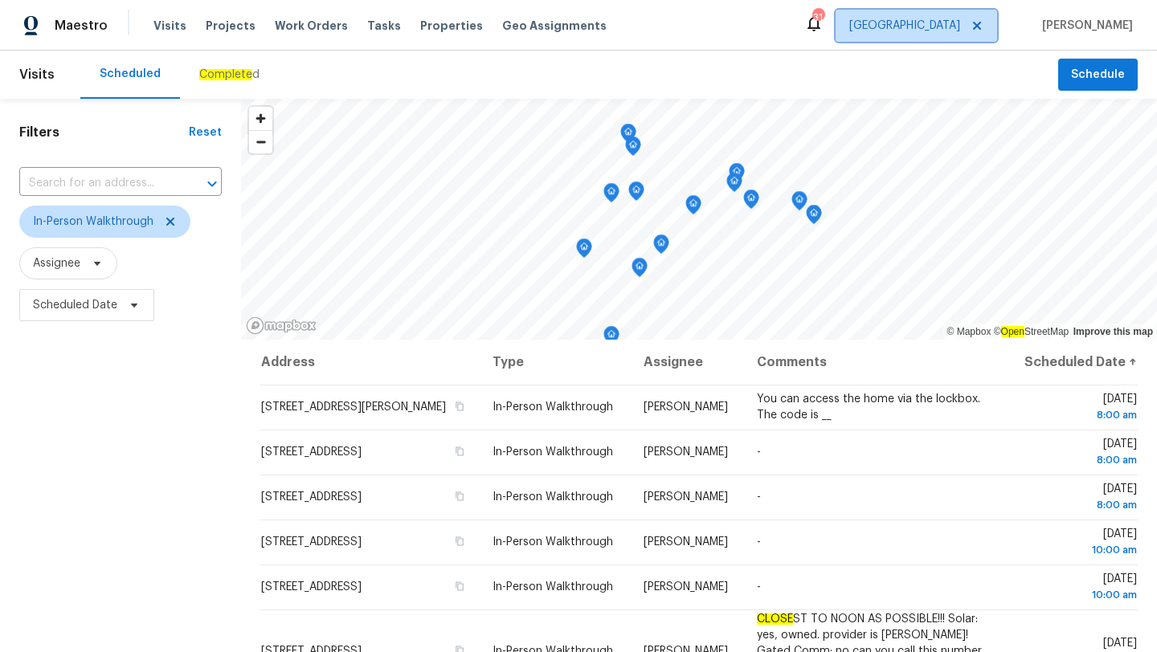
click at [959, 33] on span "[GEOGRAPHIC_DATA]" at bounding box center [904, 26] width 111 height 16
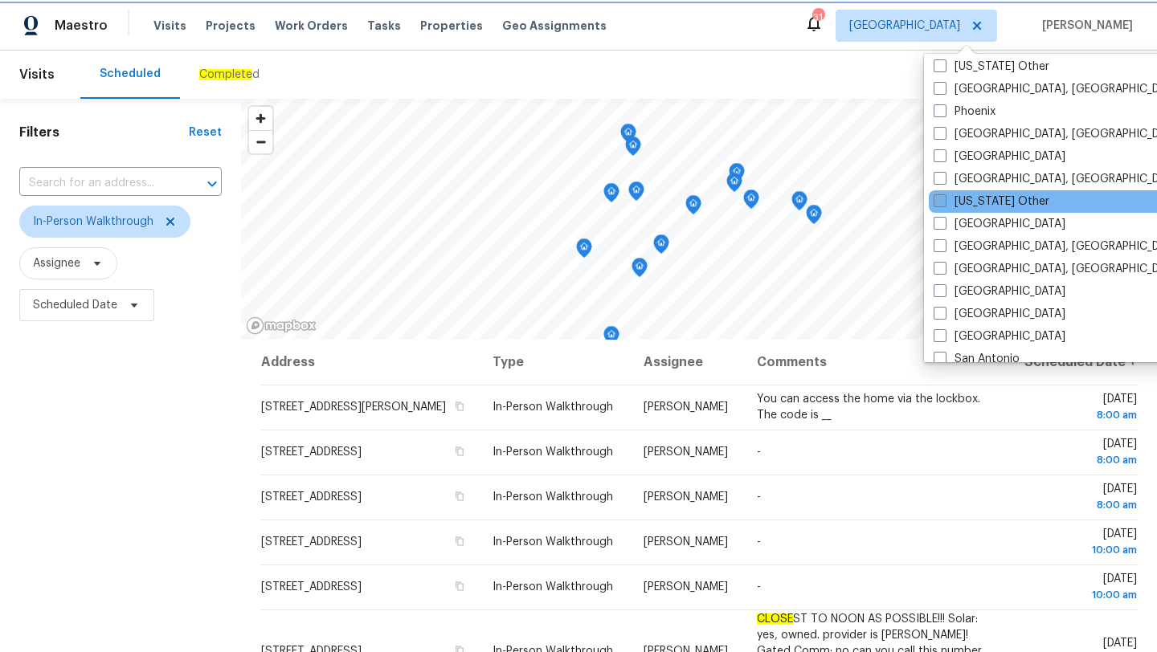
scroll to position [1710, 0]
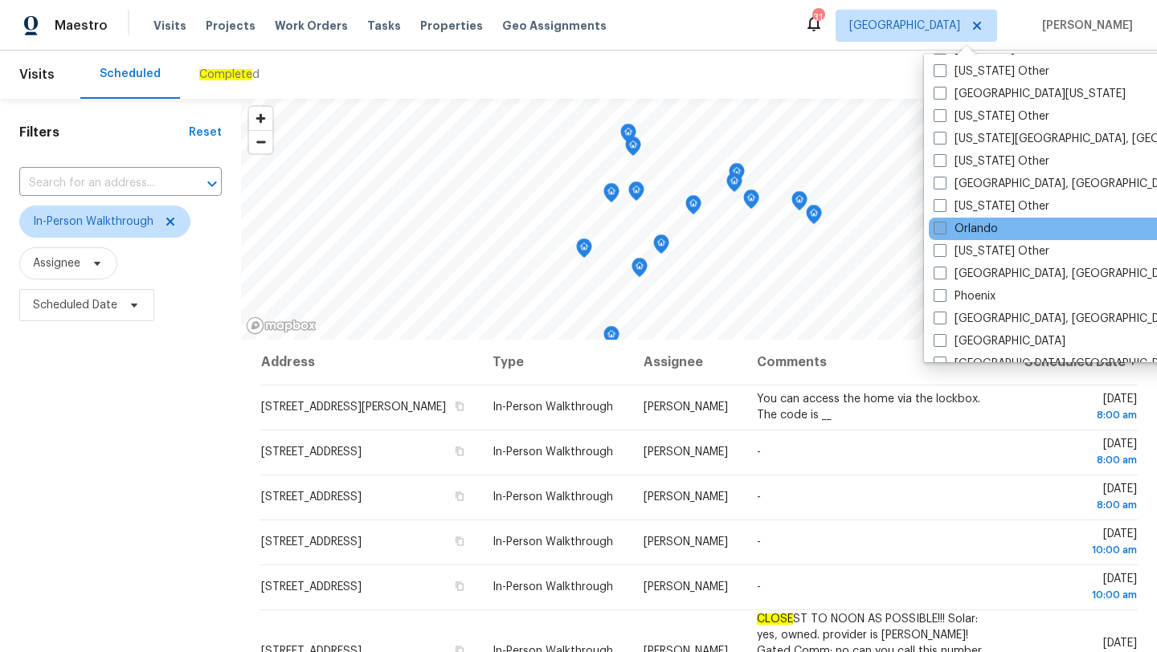
click at [947, 225] on label "Orlando" at bounding box center [966, 229] width 64 height 16
click at [944, 225] on input "Orlando" at bounding box center [939, 226] width 10 height 10
checkbox input "true"
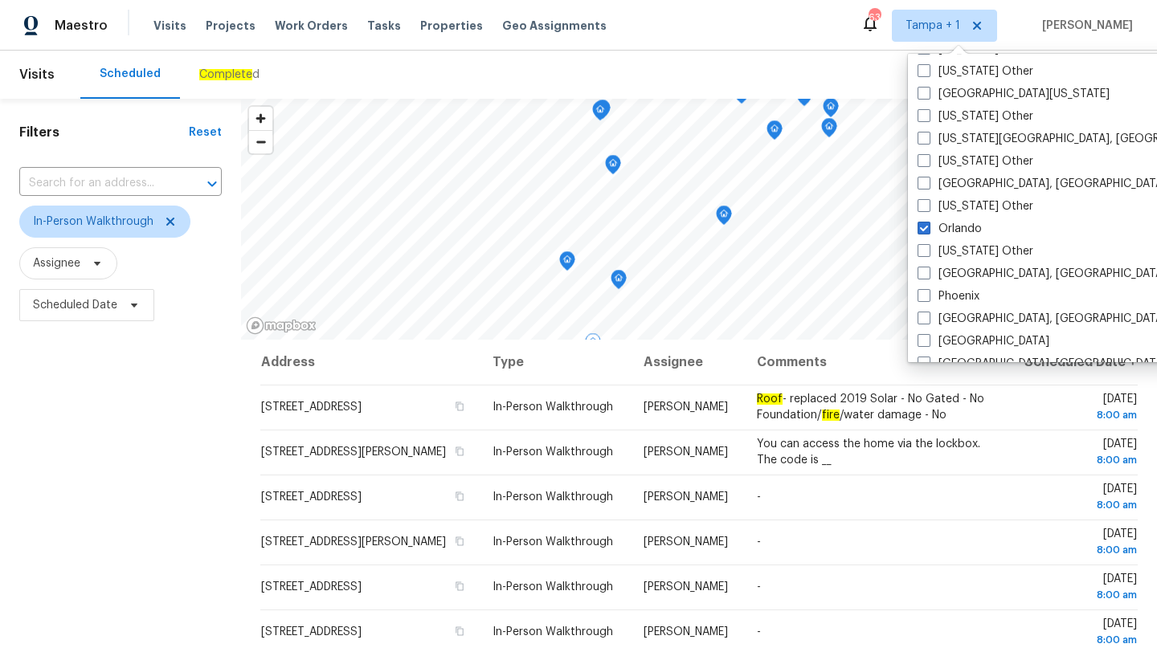
click at [98, 419] on div "Filters Reset ​ In-Person Walkthrough Assignee Scheduled Date" at bounding box center [120, 480] width 241 height 763
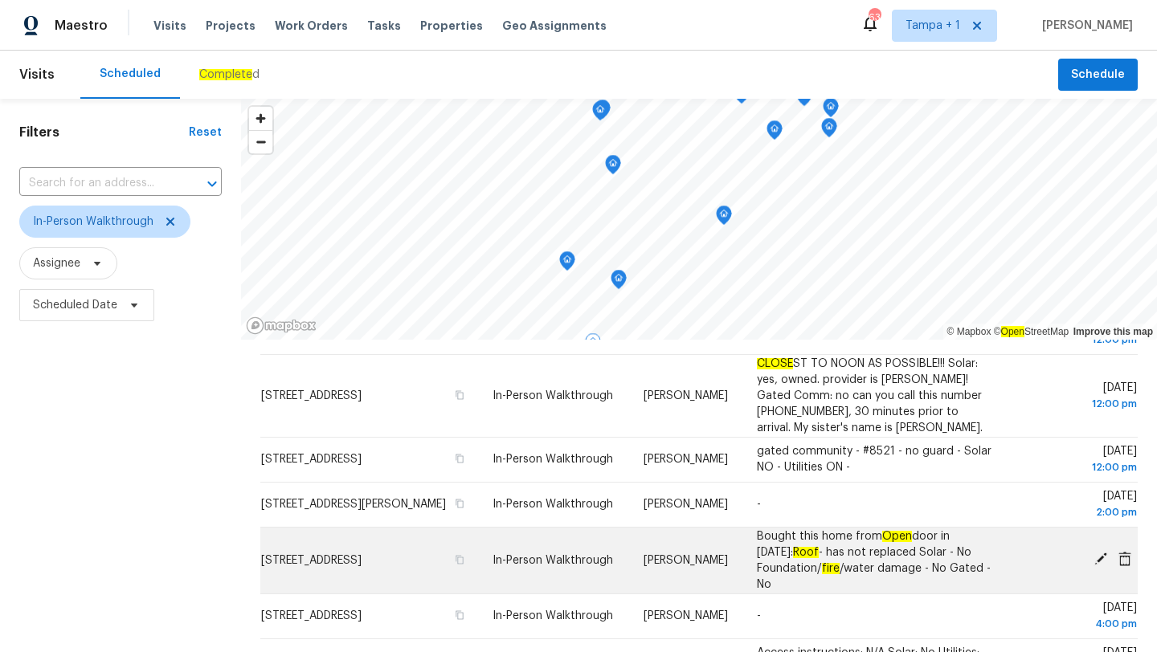
scroll to position [209, 0]
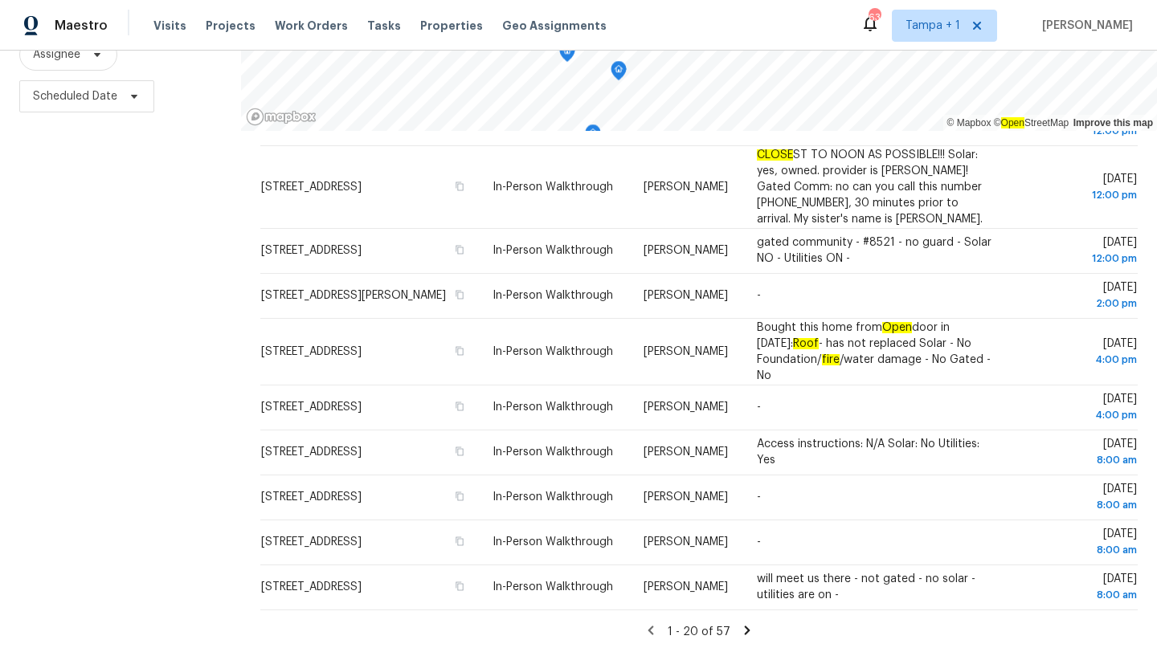
click at [906, 42] on div "Maestro Visits Projects Work Orders Tasks Properties Geo Assignments 63 [GEOGRA…" at bounding box center [578, 25] width 1157 height 51
click at [942, 24] on span "Tampa + 1" at bounding box center [933, 26] width 55 height 16
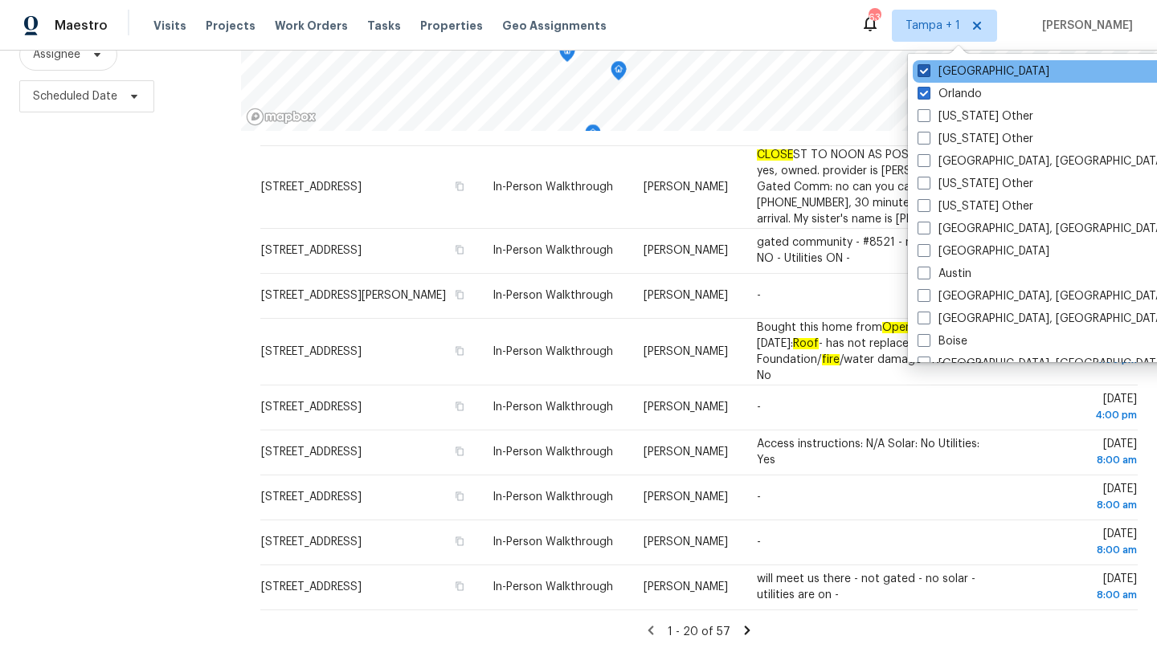
click at [955, 74] on label "[GEOGRAPHIC_DATA]" at bounding box center [984, 71] width 132 height 16
click at [928, 74] on input "[GEOGRAPHIC_DATA]" at bounding box center [923, 68] width 10 height 10
checkbox input "false"
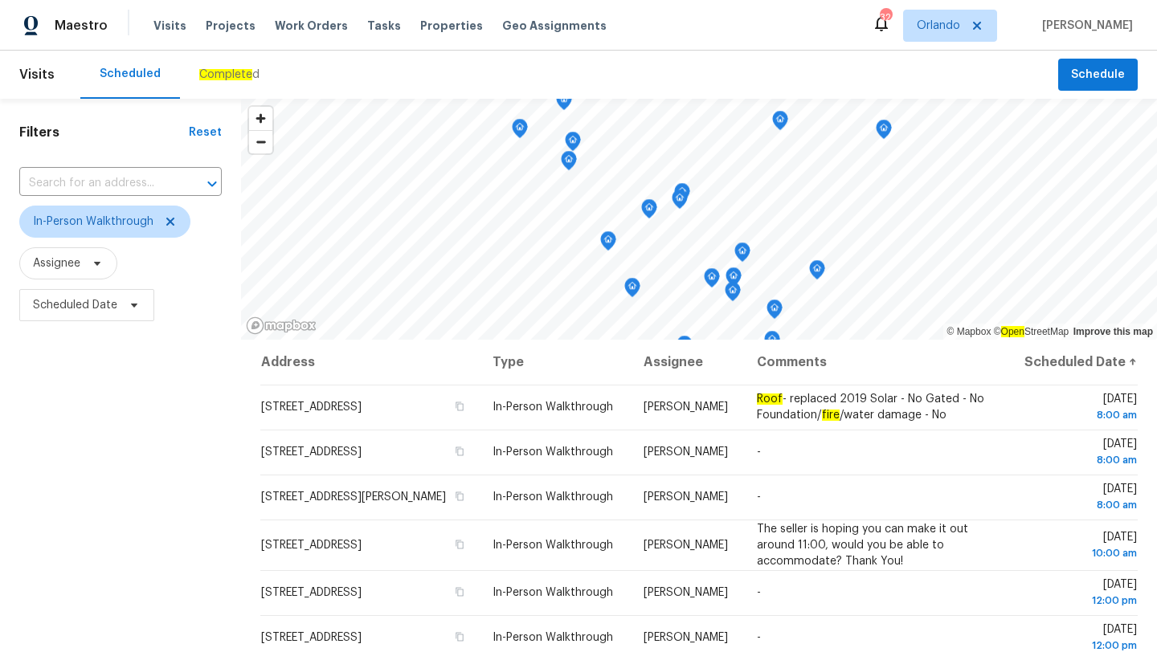
click at [72, 486] on div "Filters Reset ​ In-Person Walkthrough Assignee Scheduled Date" at bounding box center [120, 480] width 241 height 763
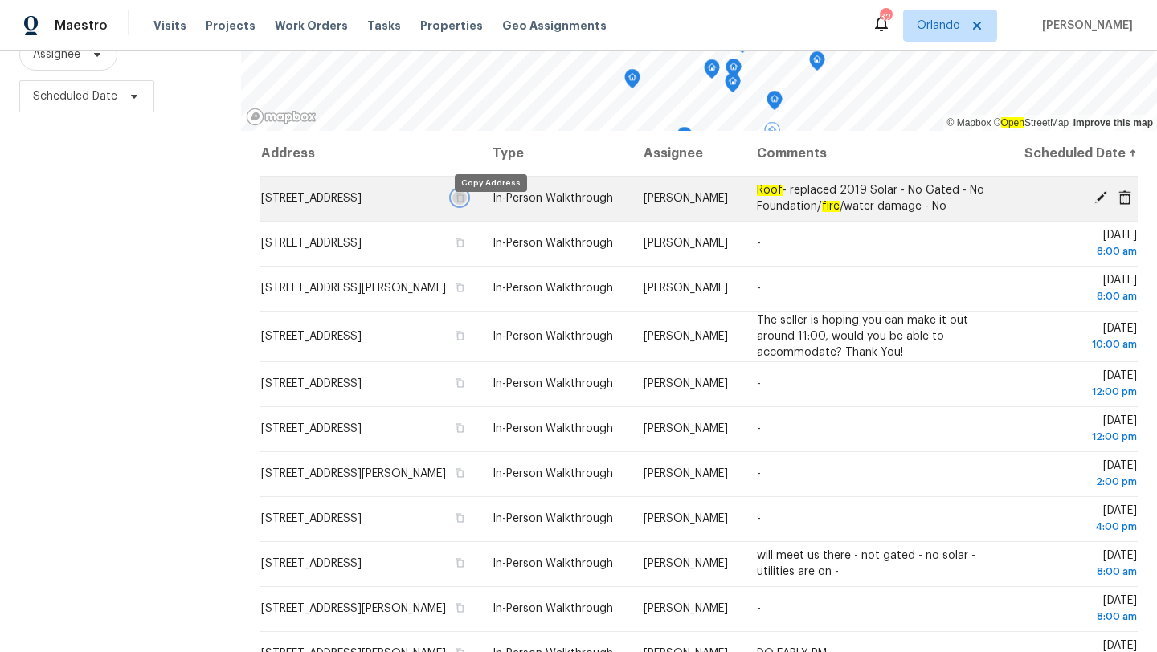
click at [464, 202] on icon "button" at bounding box center [460, 198] width 10 height 10
